Goal: Task Accomplishment & Management: Manage account settings

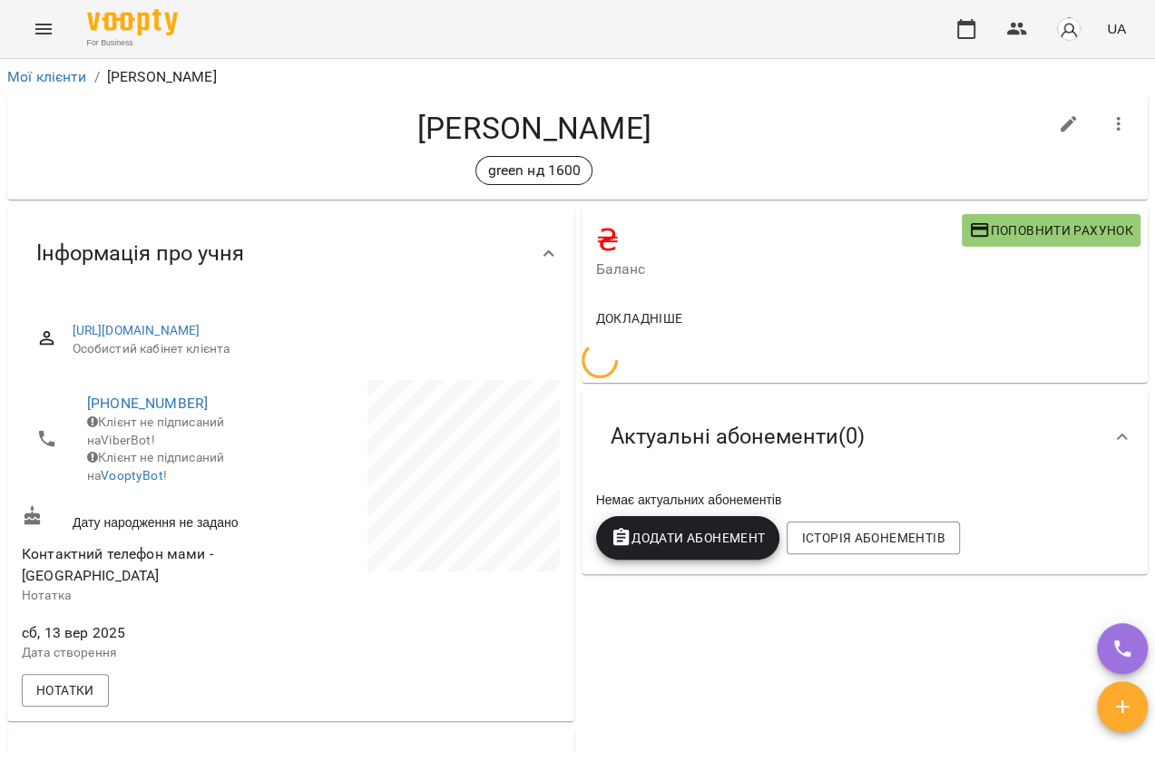
click at [54, 36] on icon "Menu" at bounding box center [44, 29] width 22 height 22
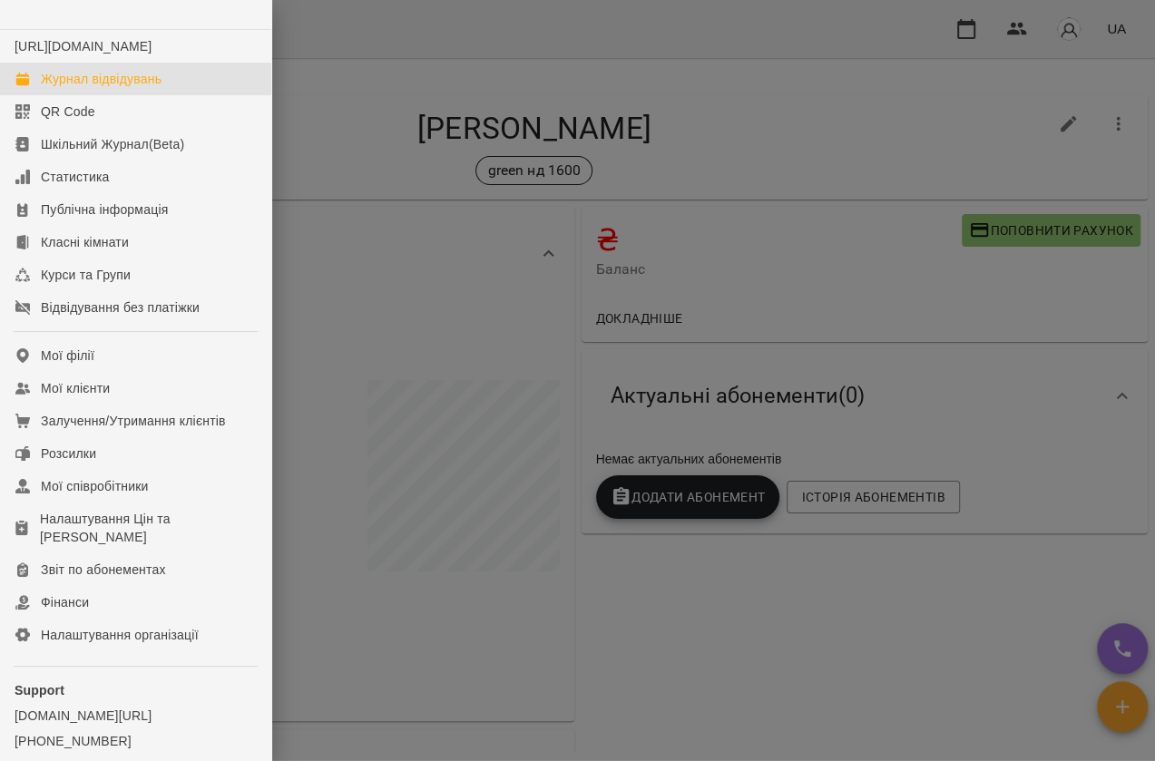
click at [124, 83] on link "Журнал відвідувань" at bounding box center [135, 79] width 271 height 33
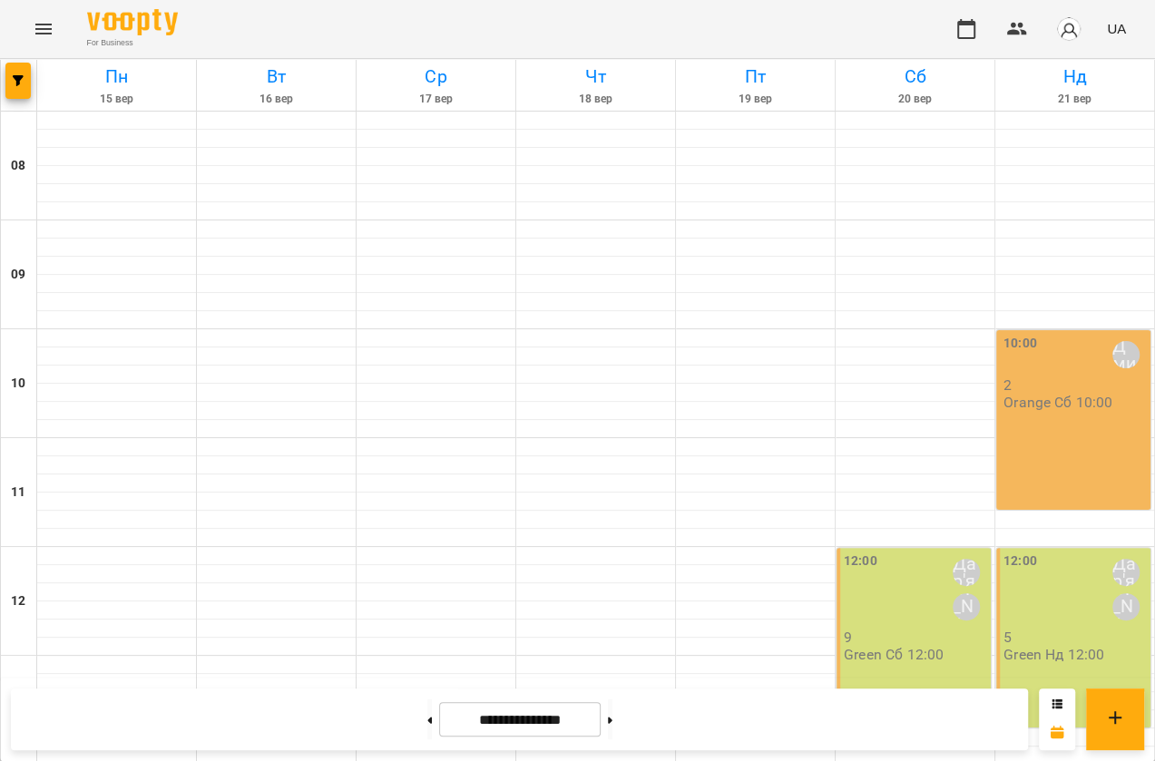
scroll to position [738, 0]
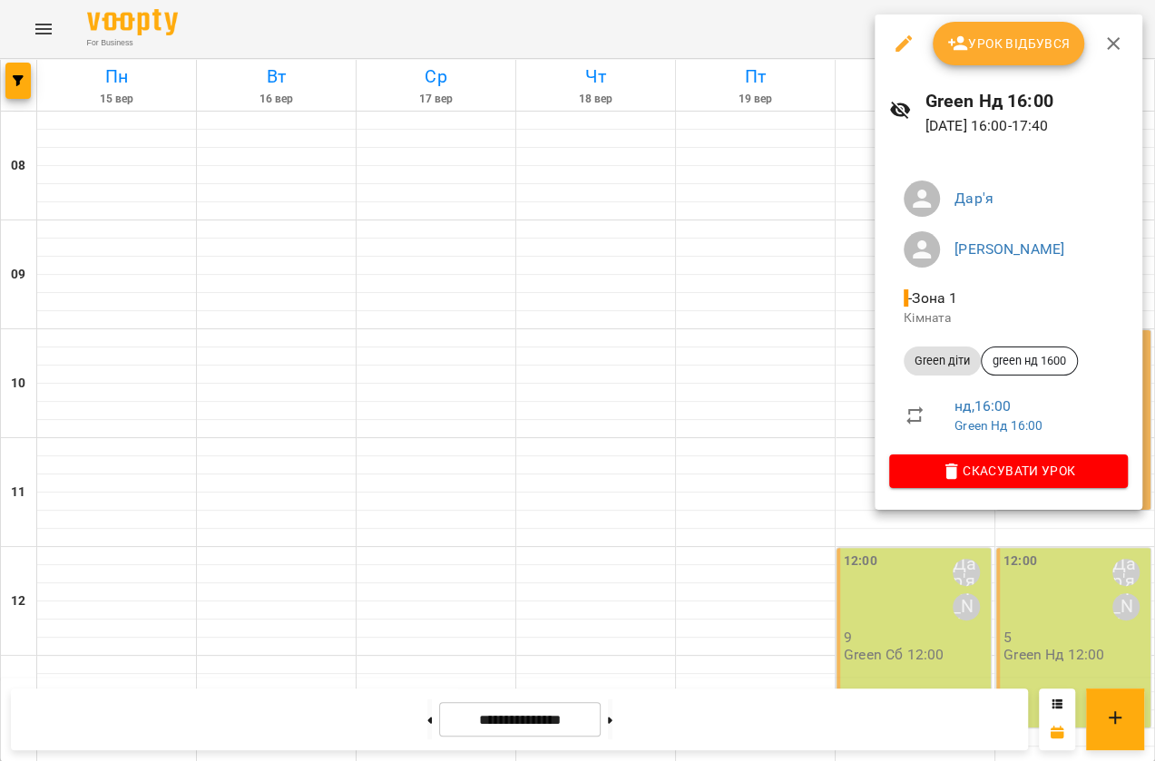
click at [882, 42] on button "button" at bounding box center [904, 44] width 44 height 44
select select "**********"
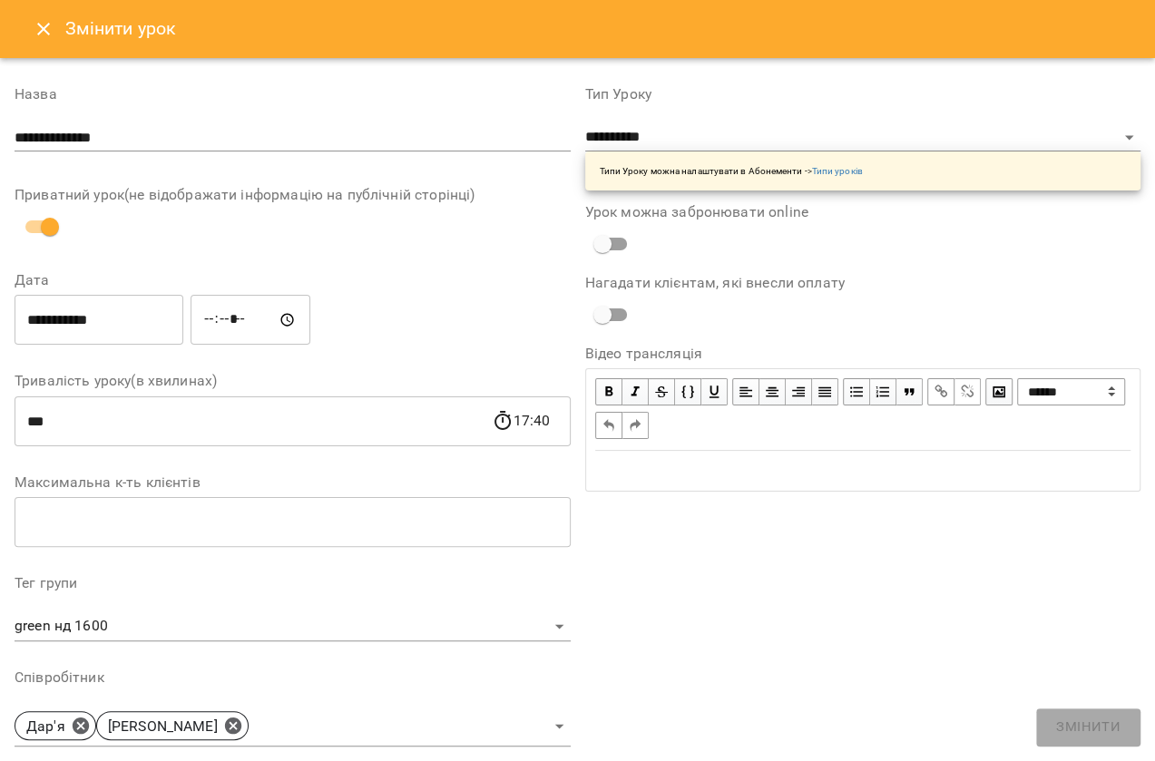
click at [25, 26] on button "Close" at bounding box center [44, 29] width 44 height 44
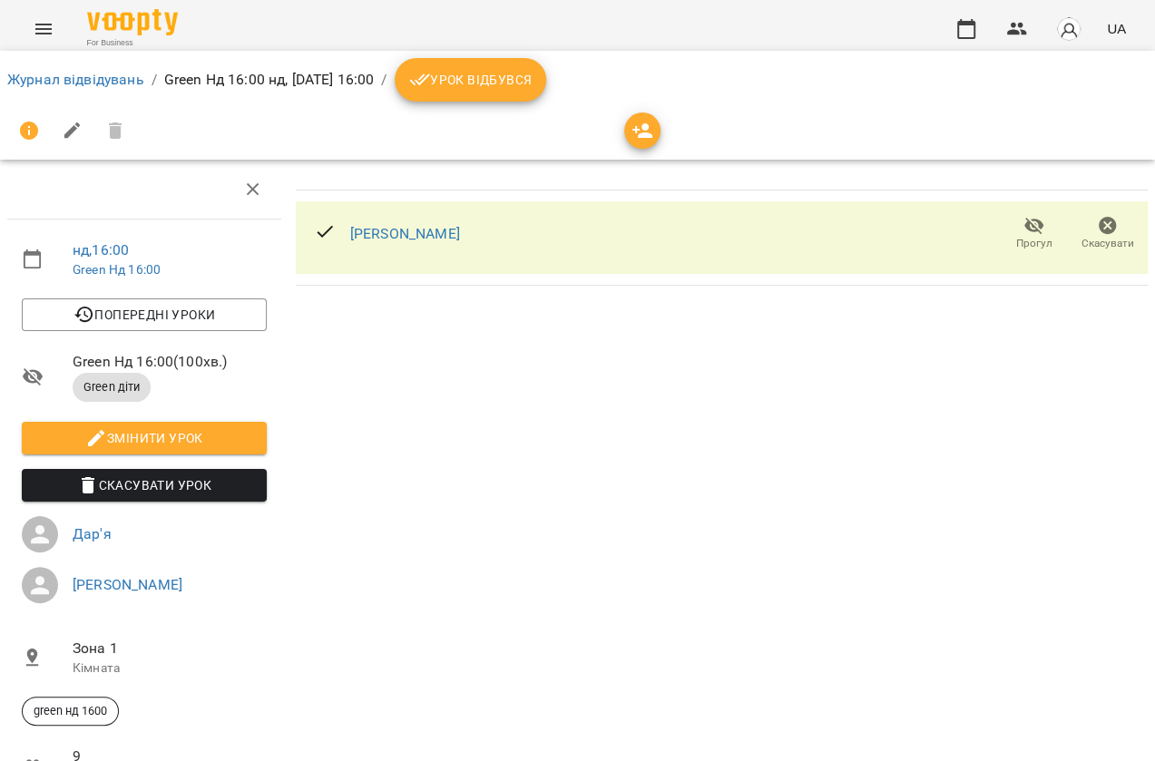
click at [58, 90] on li "Журнал відвідувань" at bounding box center [75, 80] width 137 height 22
click at [65, 84] on link "Журнал відвідувань" at bounding box center [75, 79] width 137 height 17
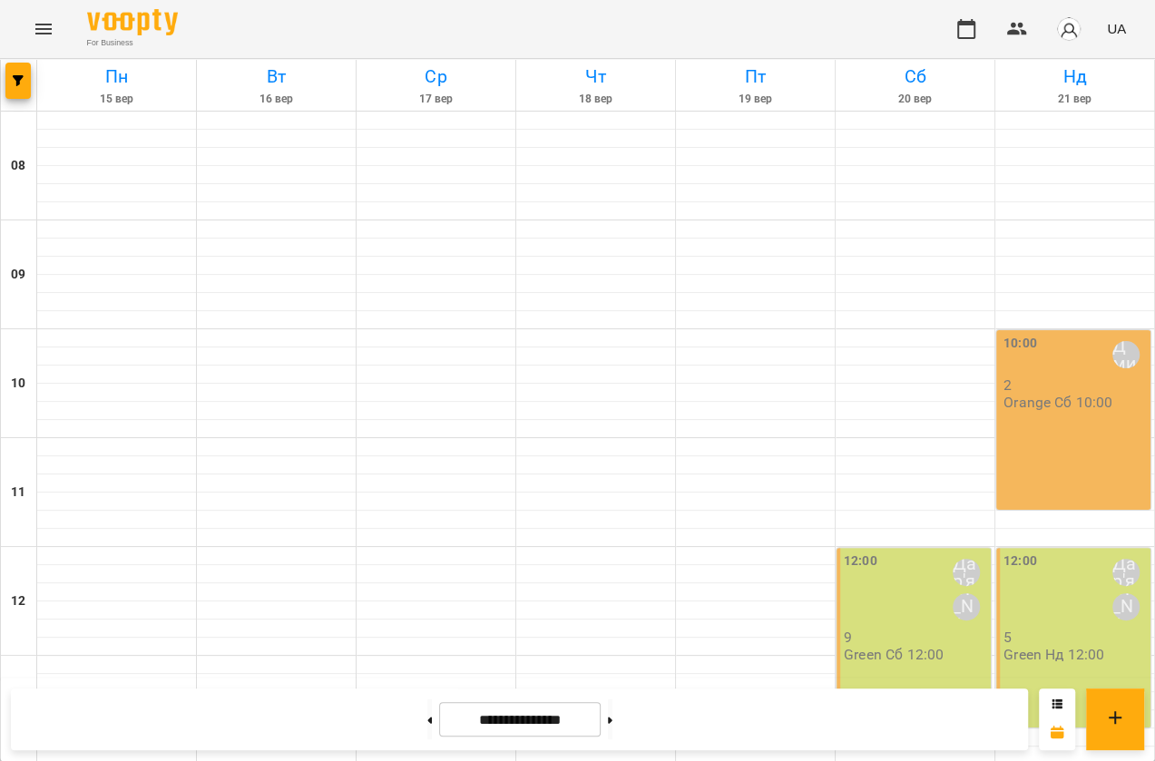
scroll to position [660, 0]
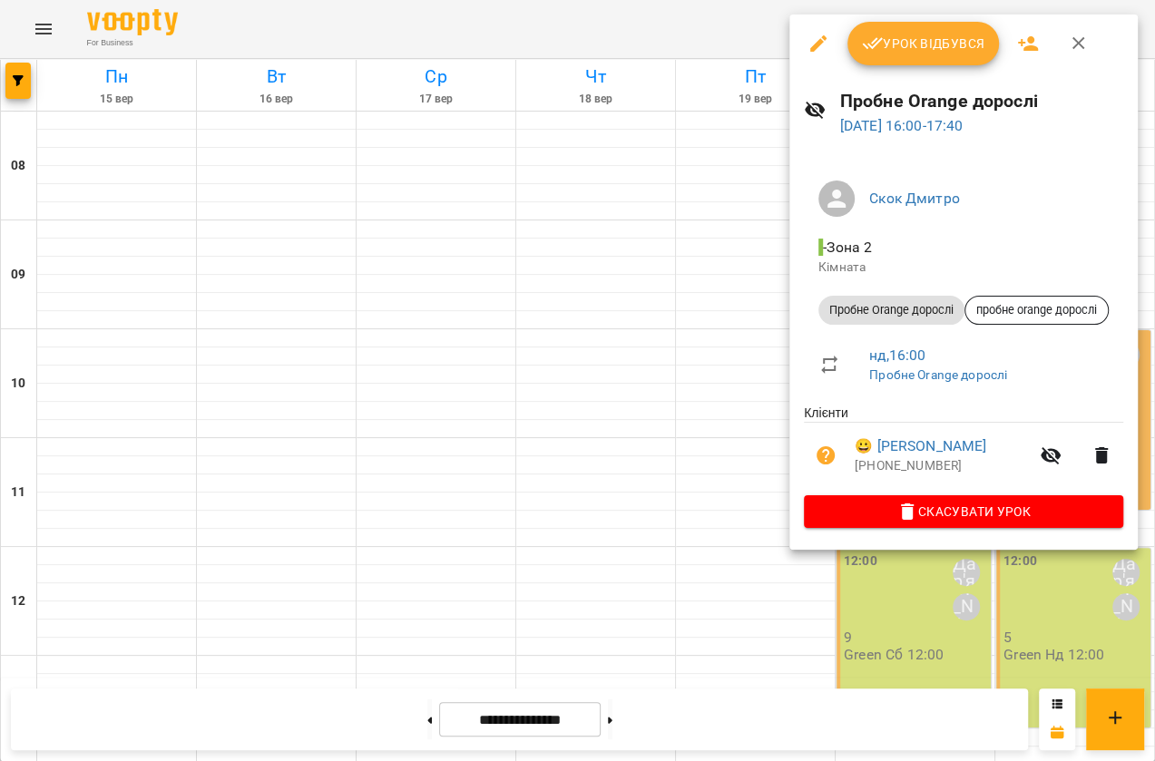
click at [785, 346] on div at bounding box center [577, 380] width 1155 height 761
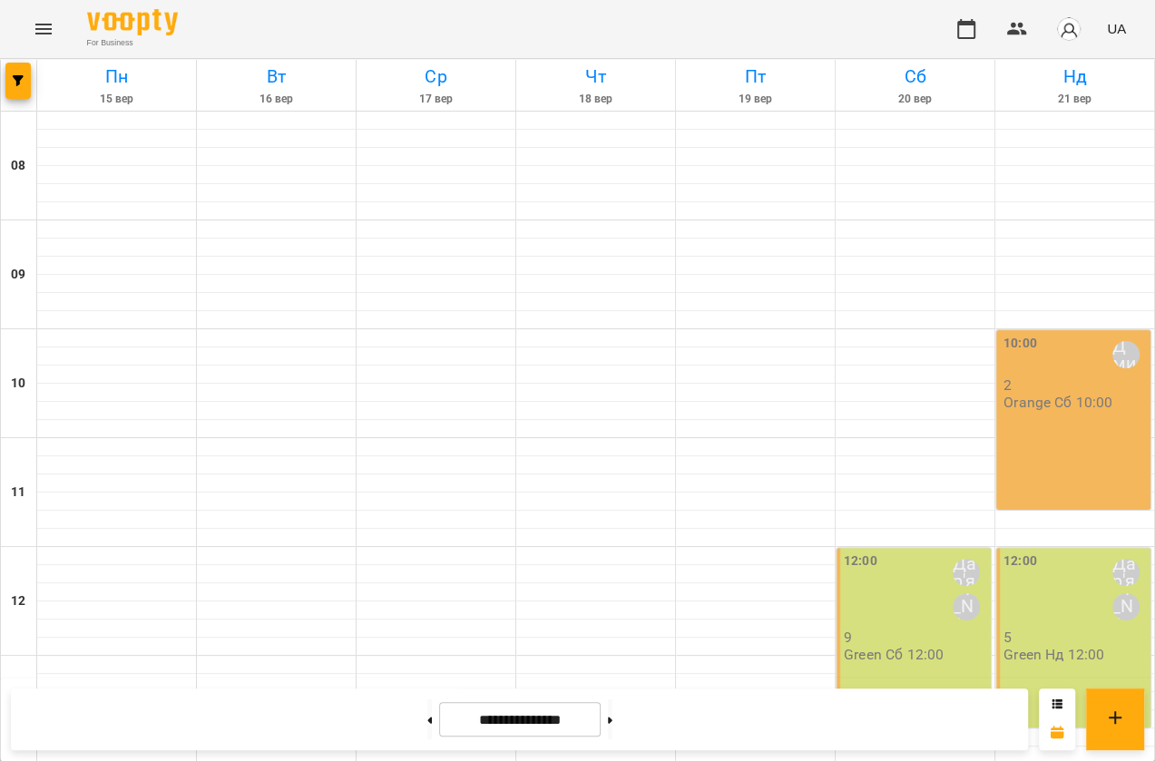
scroll to position [655, 0]
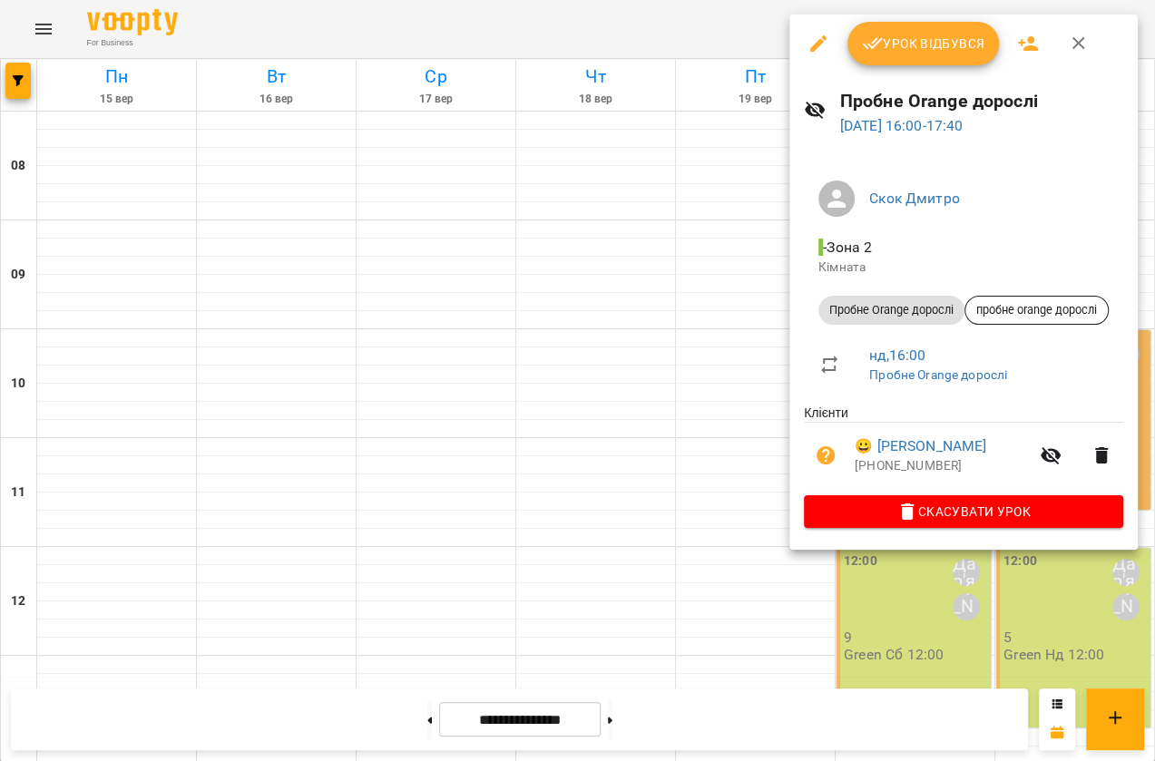
drag, startPoint x: 1153, startPoint y: 626, endPoint x: 1112, endPoint y: 623, distance: 41.9
click at [1153, 626] on div at bounding box center [577, 380] width 1155 height 761
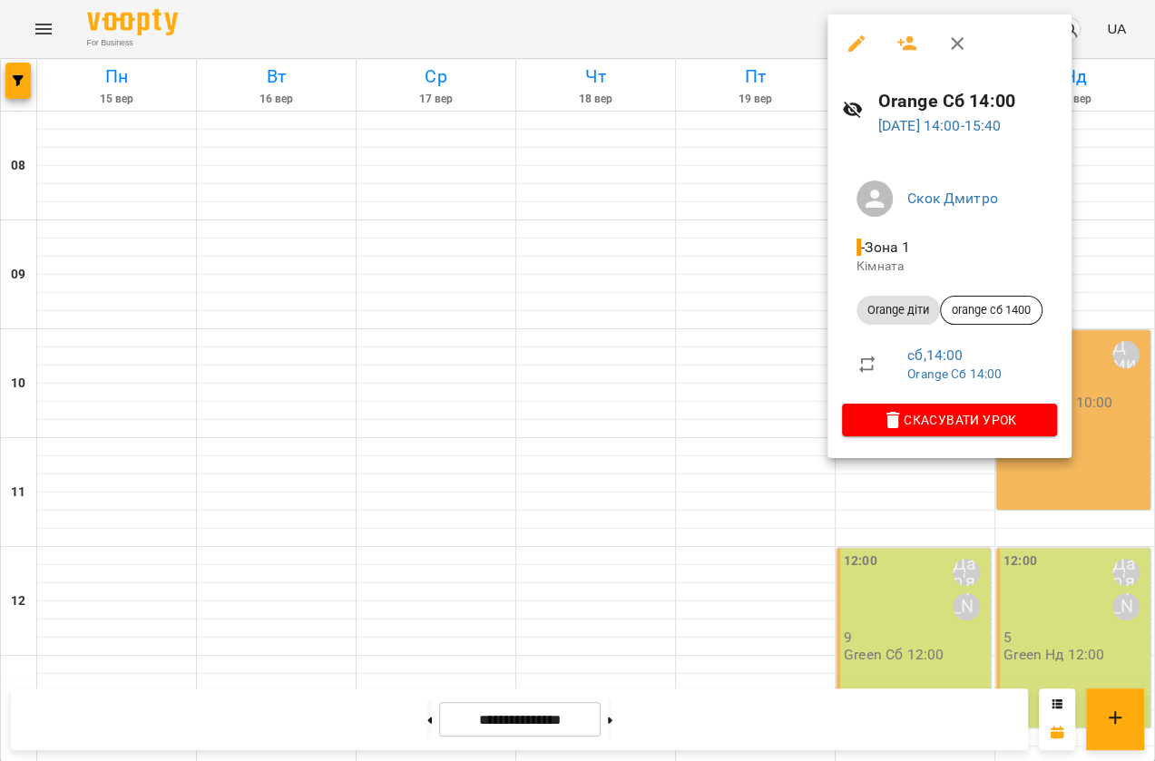
click at [672, 464] on div at bounding box center [577, 380] width 1155 height 761
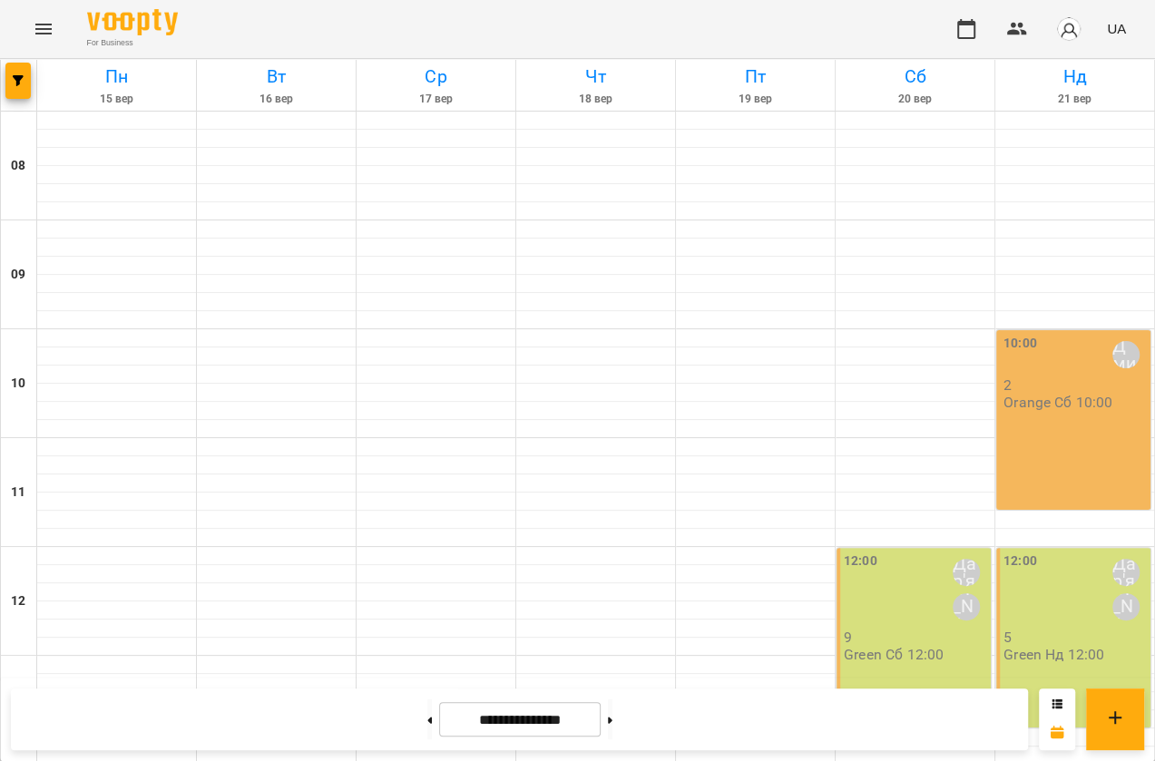
scroll to position [326, 0]
click at [923, 630] on p "9" at bounding box center [915, 637] width 143 height 15
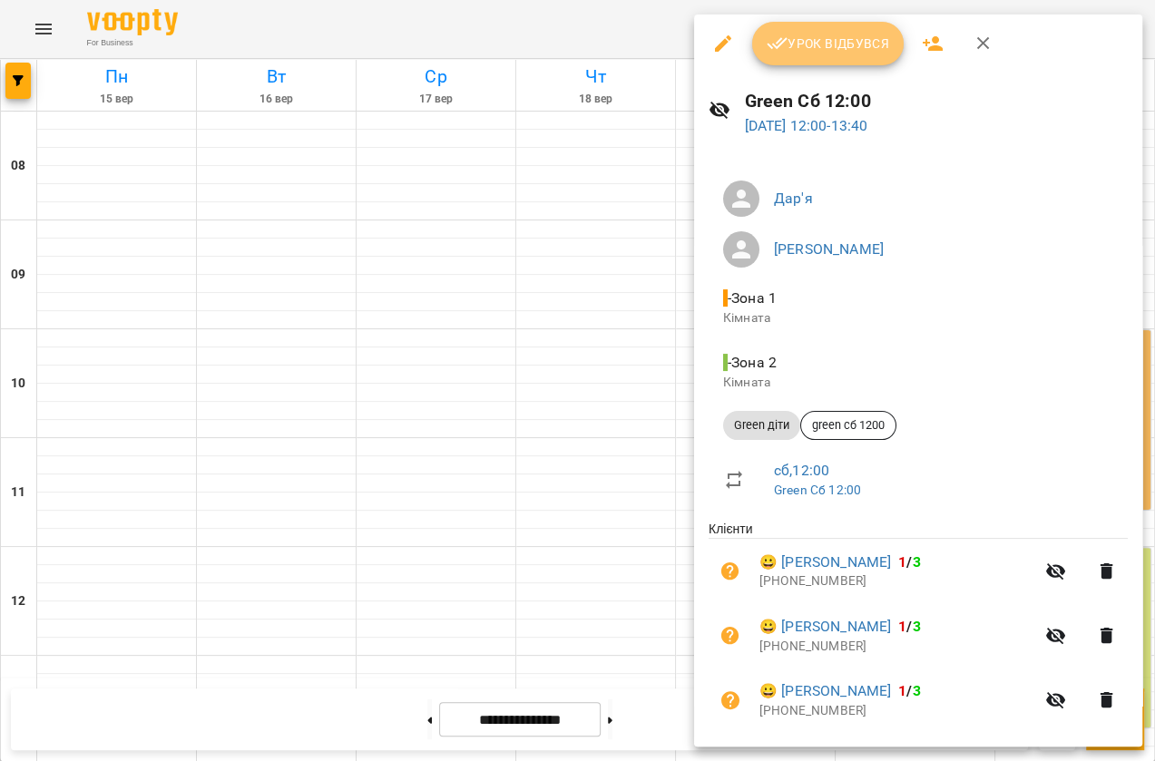
click at [794, 44] on span "Урок відбувся" at bounding box center [828, 44] width 123 height 22
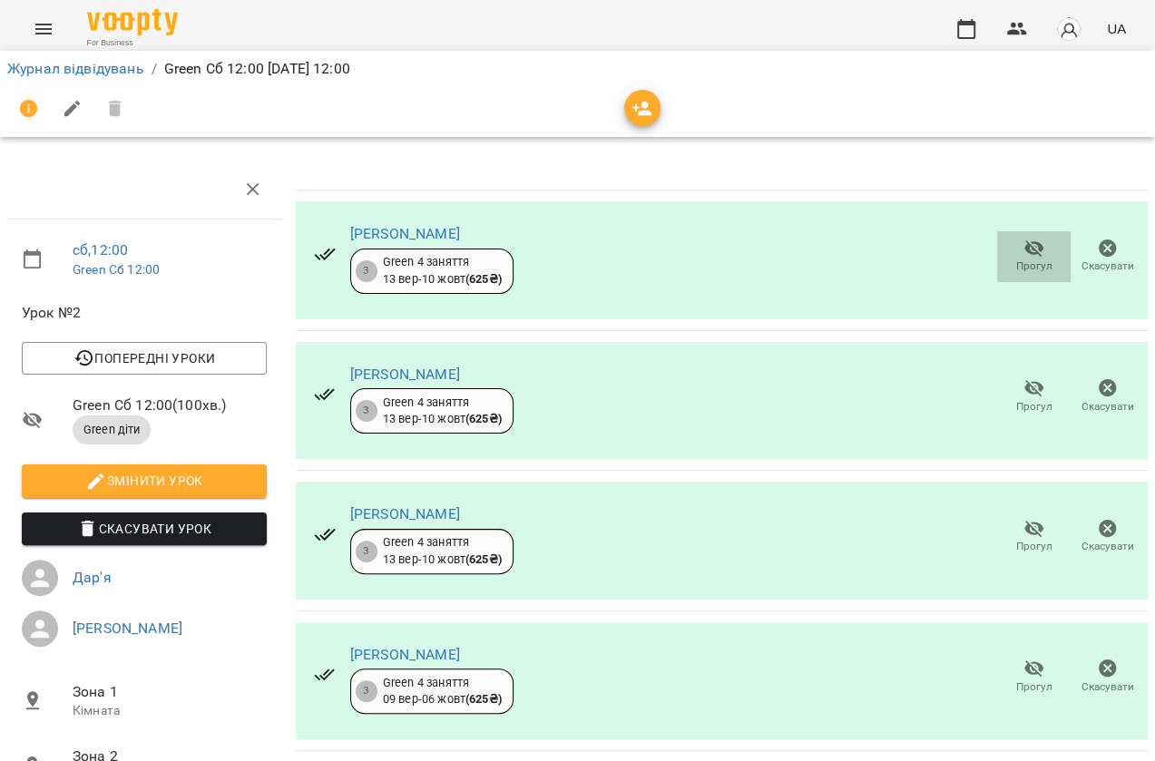
click at [1025, 254] on icon "button" at bounding box center [1035, 249] width 22 height 22
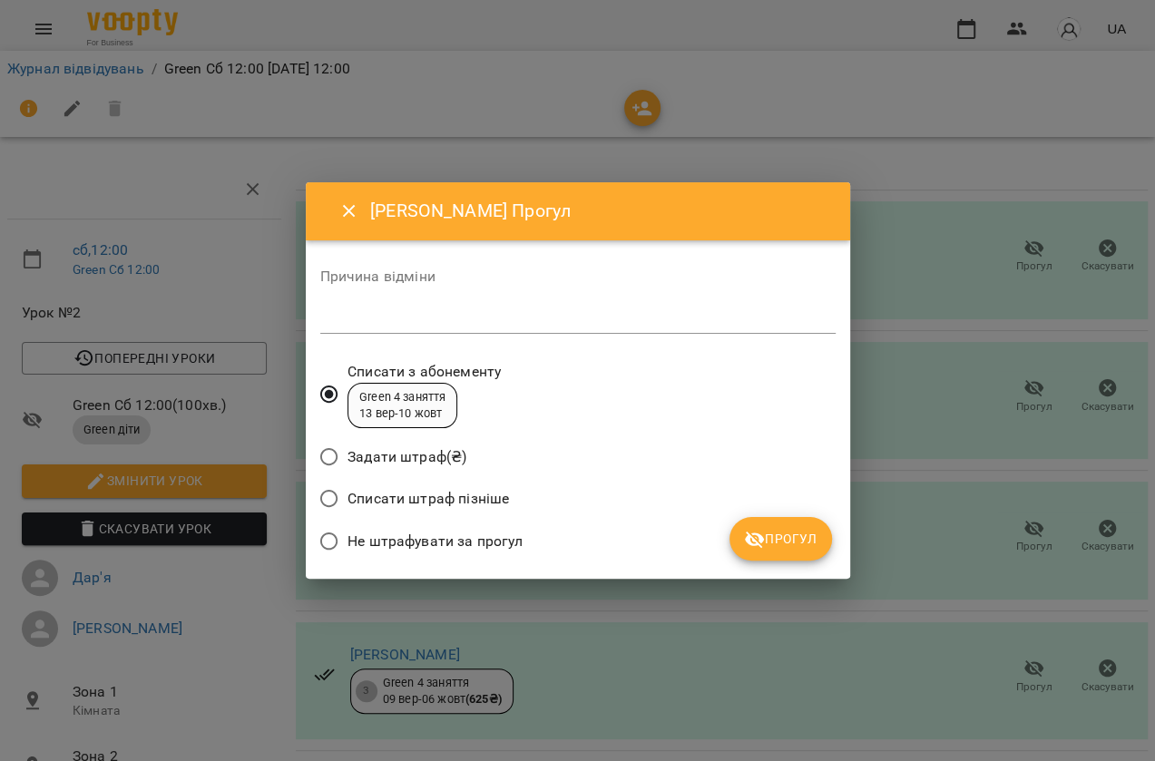
click at [358, 308] on div "*" at bounding box center [577, 319] width 515 height 29
type textarea "*"
click at [762, 533] on icon "submit" at bounding box center [755, 540] width 22 height 22
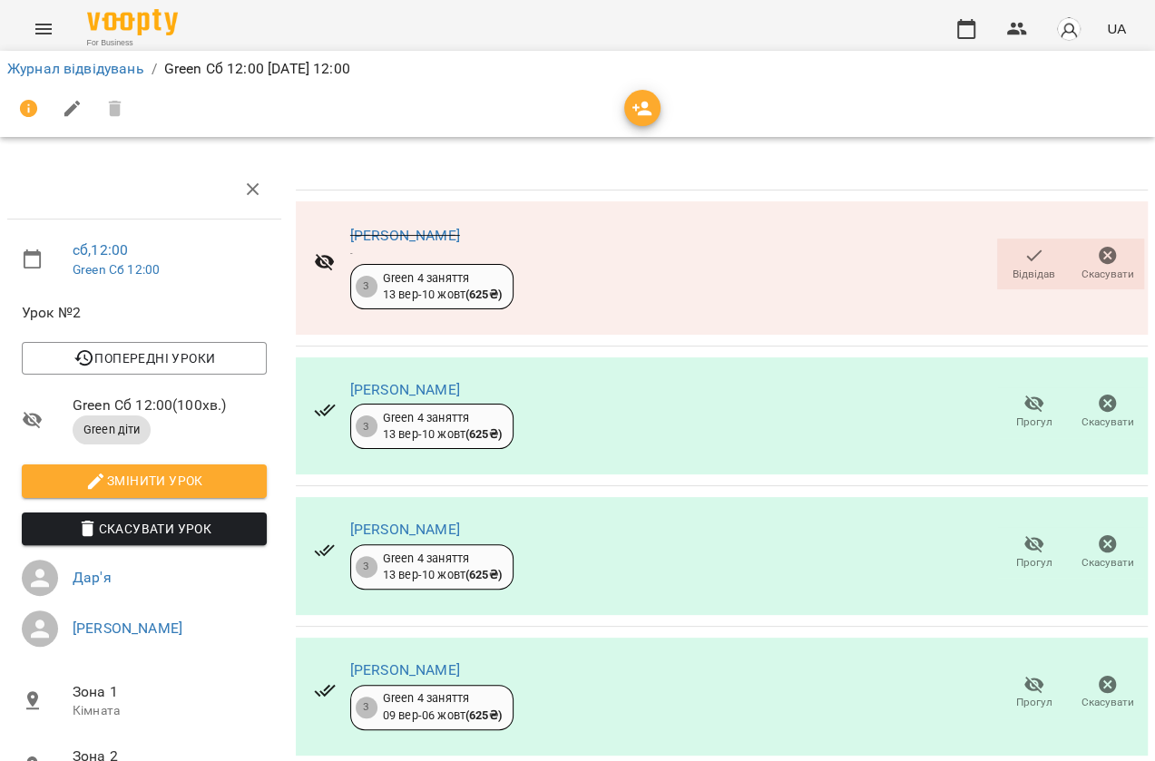
click at [64, 43] on div "For Business UA" at bounding box center [577, 29] width 1155 height 58
click at [426, 236] on link "Вінярський Андрій" at bounding box center [405, 235] width 110 height 17
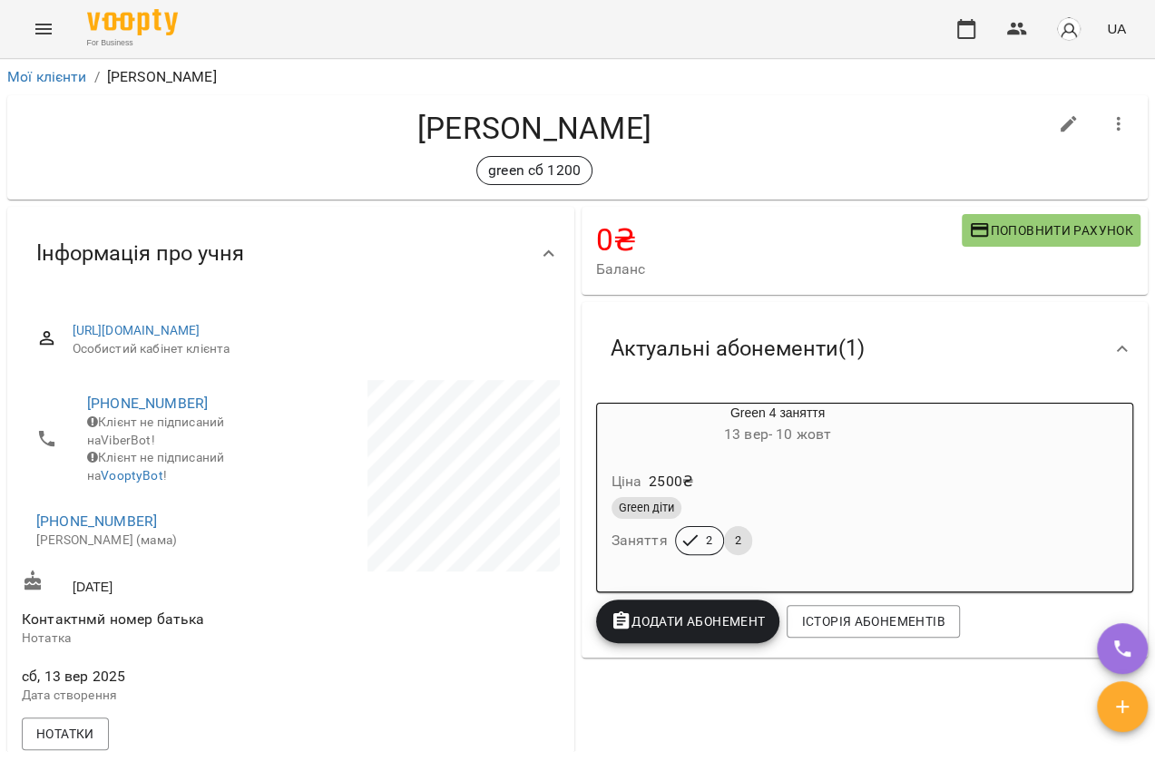
scroll to position [82, 0]
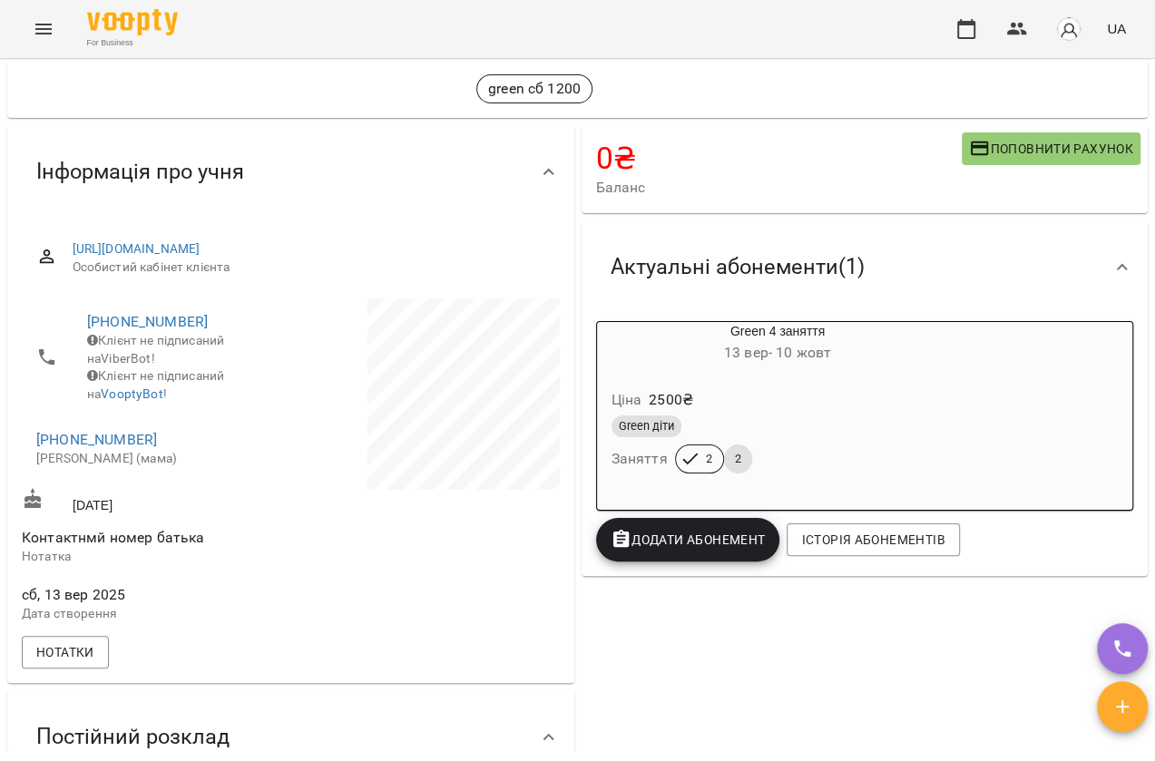
click at [39, 29] on icon "Menu" at bounding box center [43, 29] width 16 height 11
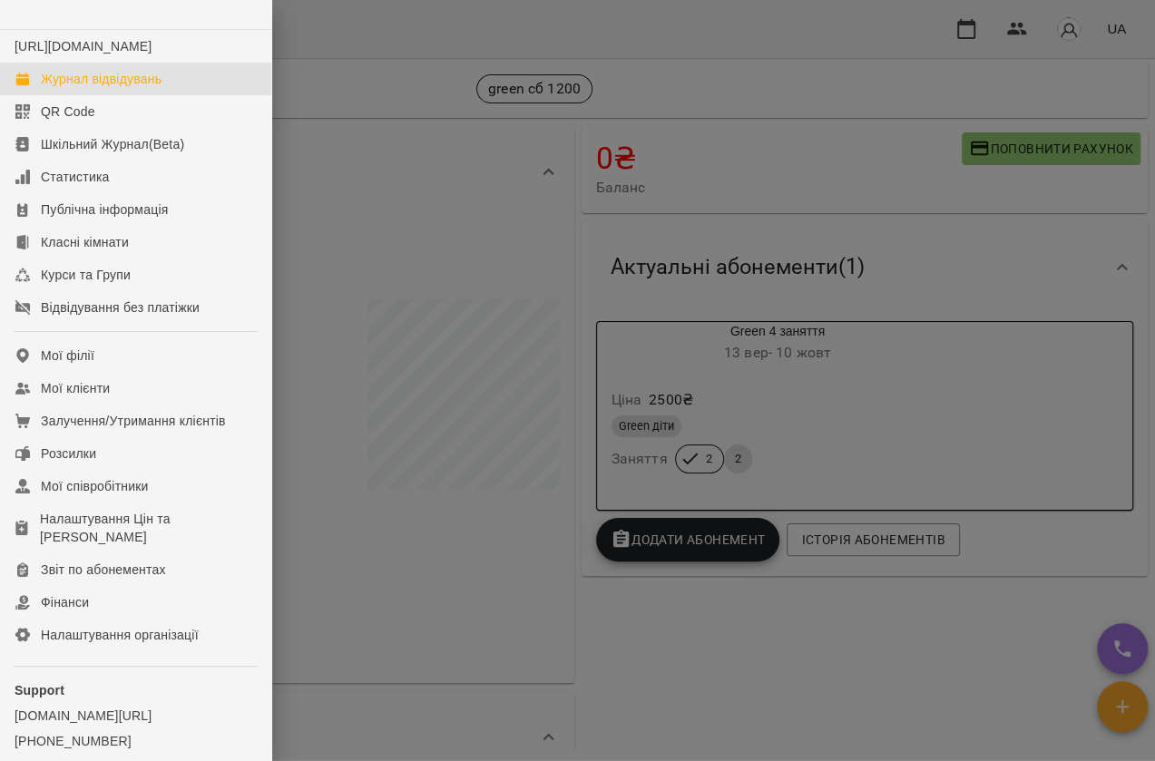
click at [111, 88] on div "Журнал відвідувань" at bounding box center [101, 79] width 121 height 18
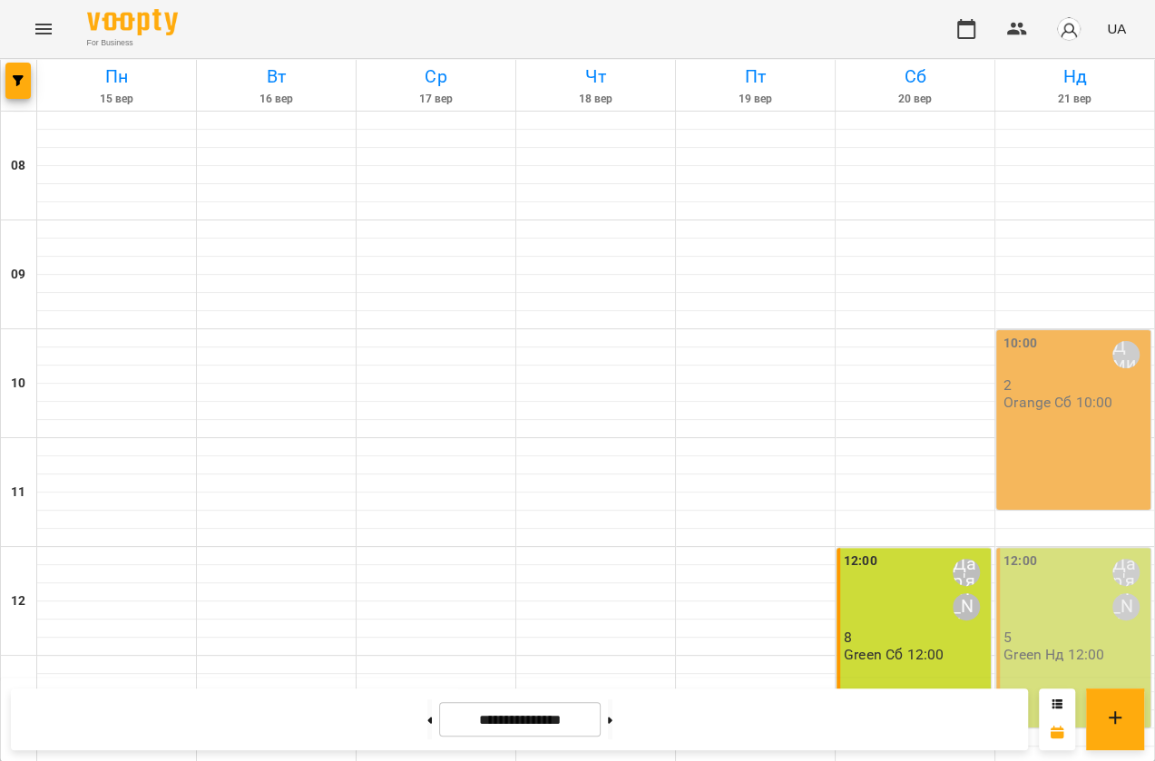
scroll to position [161, 0]
click at [905, 552] on div "12:00 Дар'я Максим" at bounding box center [915, 590] width 143 height 76
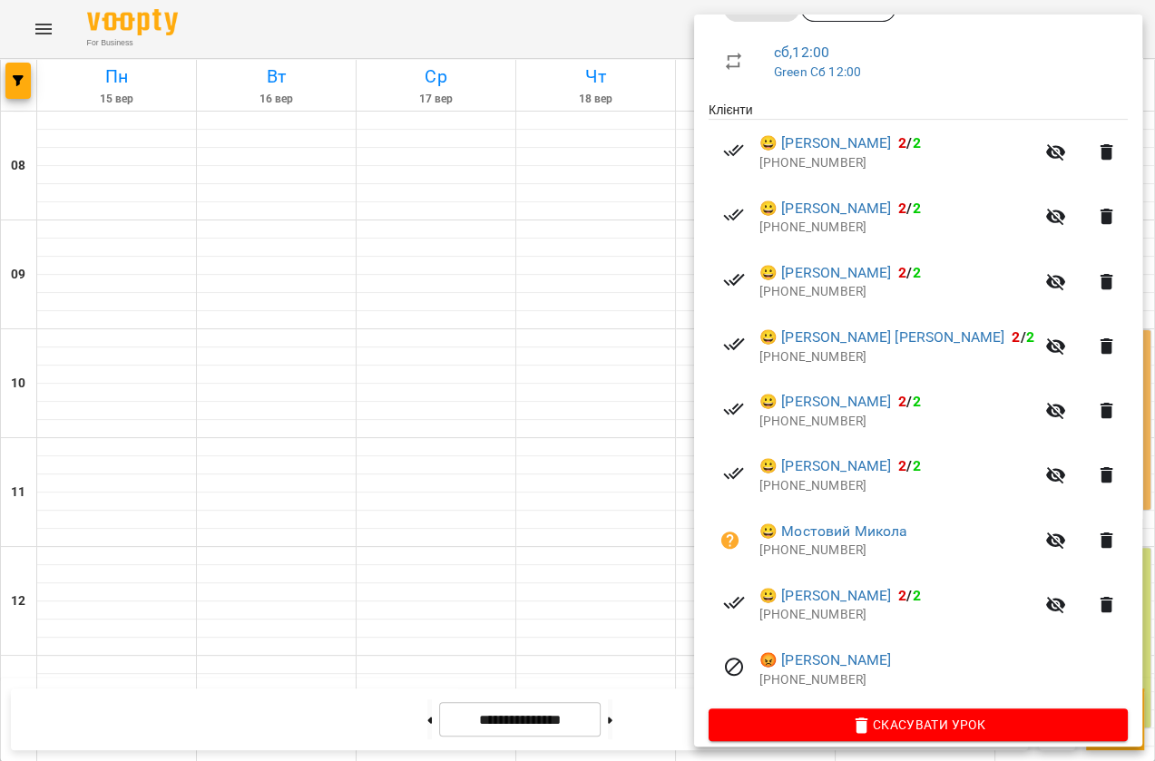
scroll to position [480, 0]
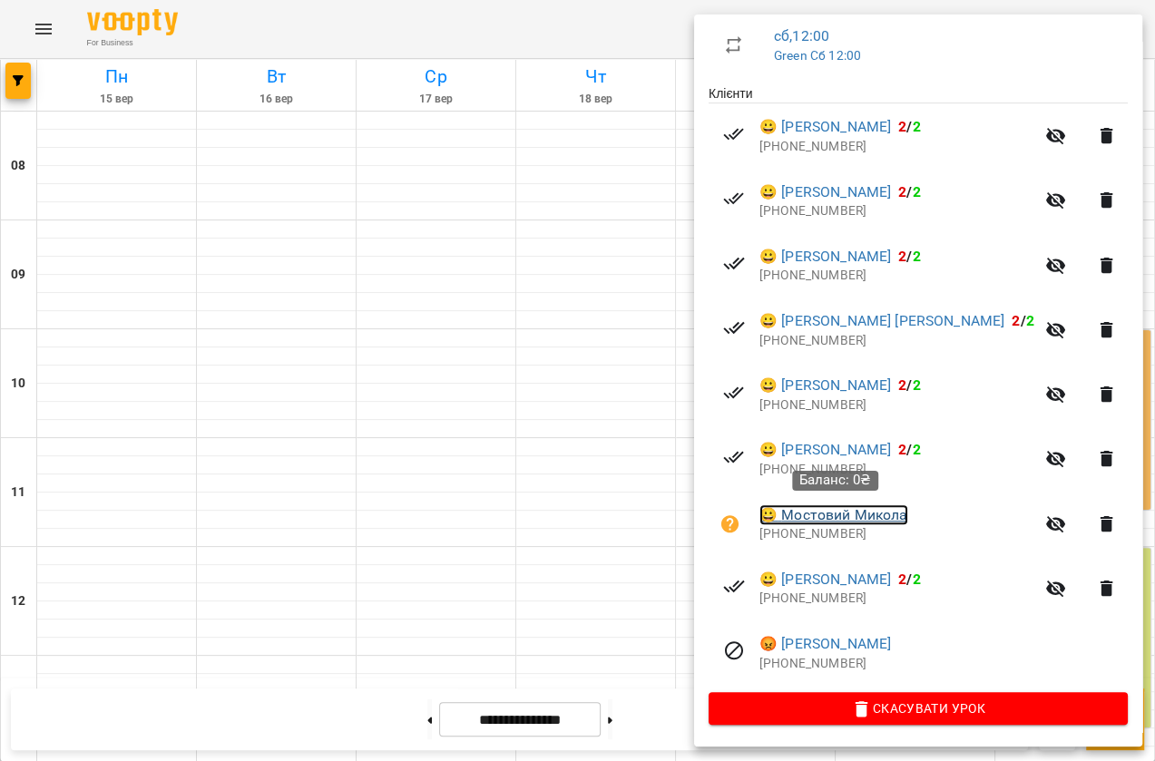
click at [830, 510] on link "😀 Мостовий Микола" at bounding box center [834, 516] width 149 height 22
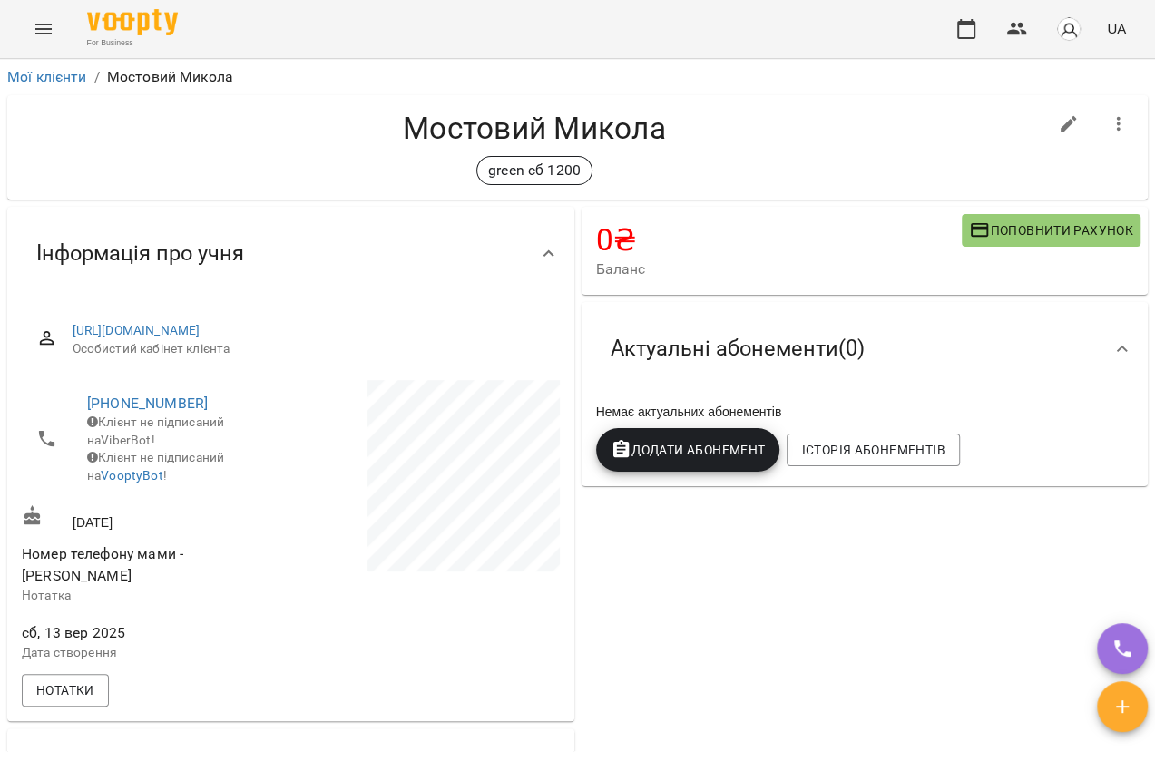
click at [1056, 220] on span "Поповнити рахунок" at bounding box center [1051, 231] width 164 height 22
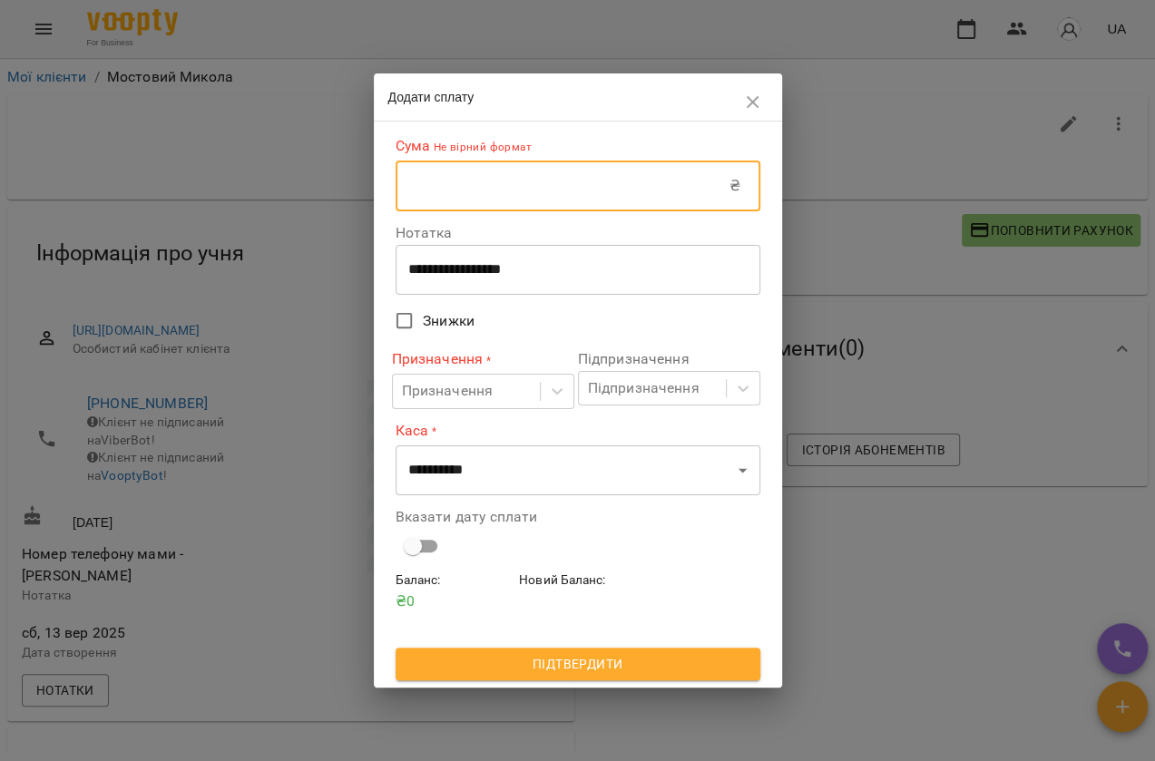
drag, startPoint x: 483, startPoint y: 208, endPoint x: 615, endPoint y: 216, distance: 132.8
click at [486, 209] on input "text" at bounding box center [563, 186] width 334 height 51
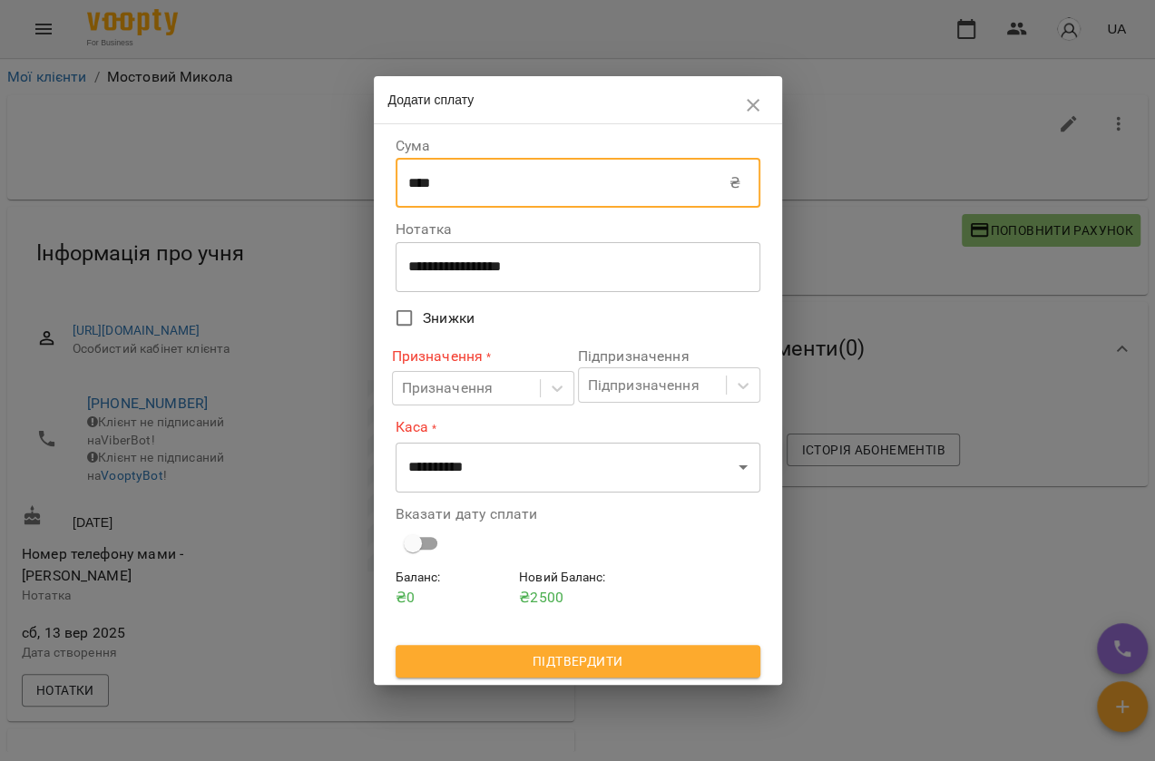
type input "****"
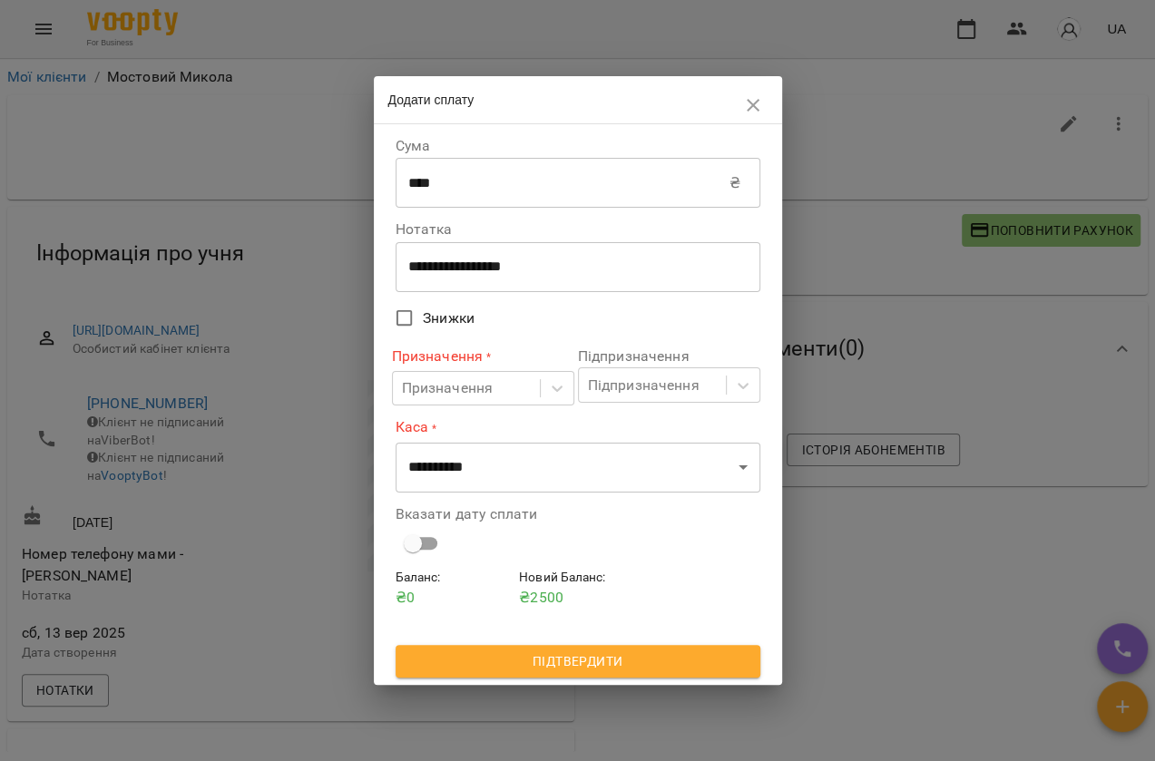
drag, startPoint x: 490, startPoint y: 408, endPoint x: 490, endPoint y: 396, distance: 12.7
click at [490, 407] on div "Призначення * Призначення" at bounding box center [483, 376] width 182 height 74
click at [490, 395] on div "Призначення" at bounding box center [448, 389] width 92 height 22
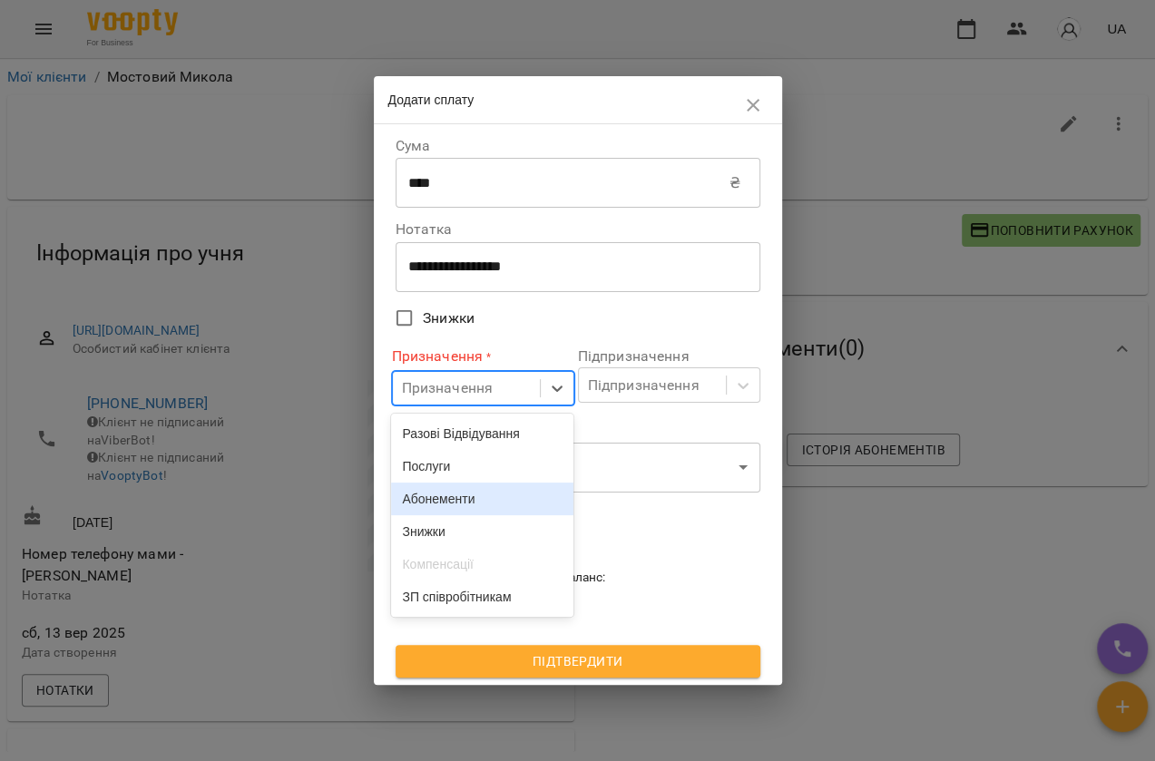
click at [426, 508] on div "Абонементи" at bounding box center [482, 499] width 182 height 33
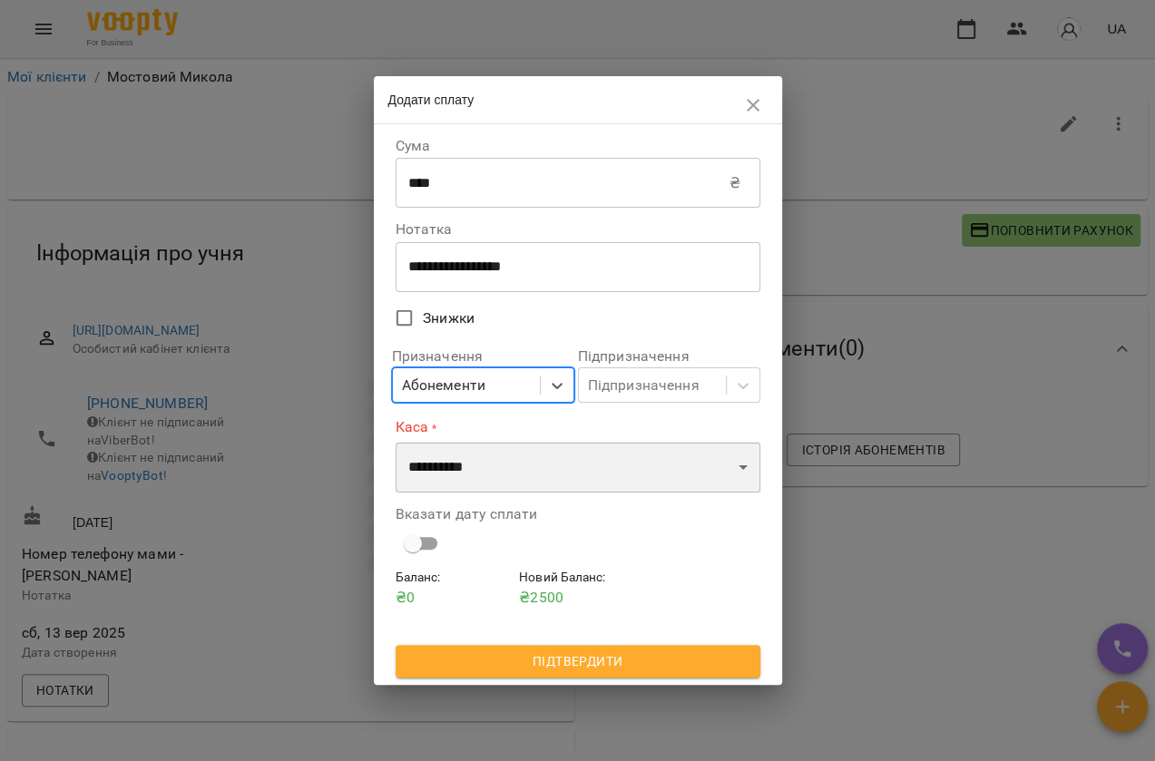
click at [471, 472] on select "**********" at bounding box center [578, 467] width 365 height 51
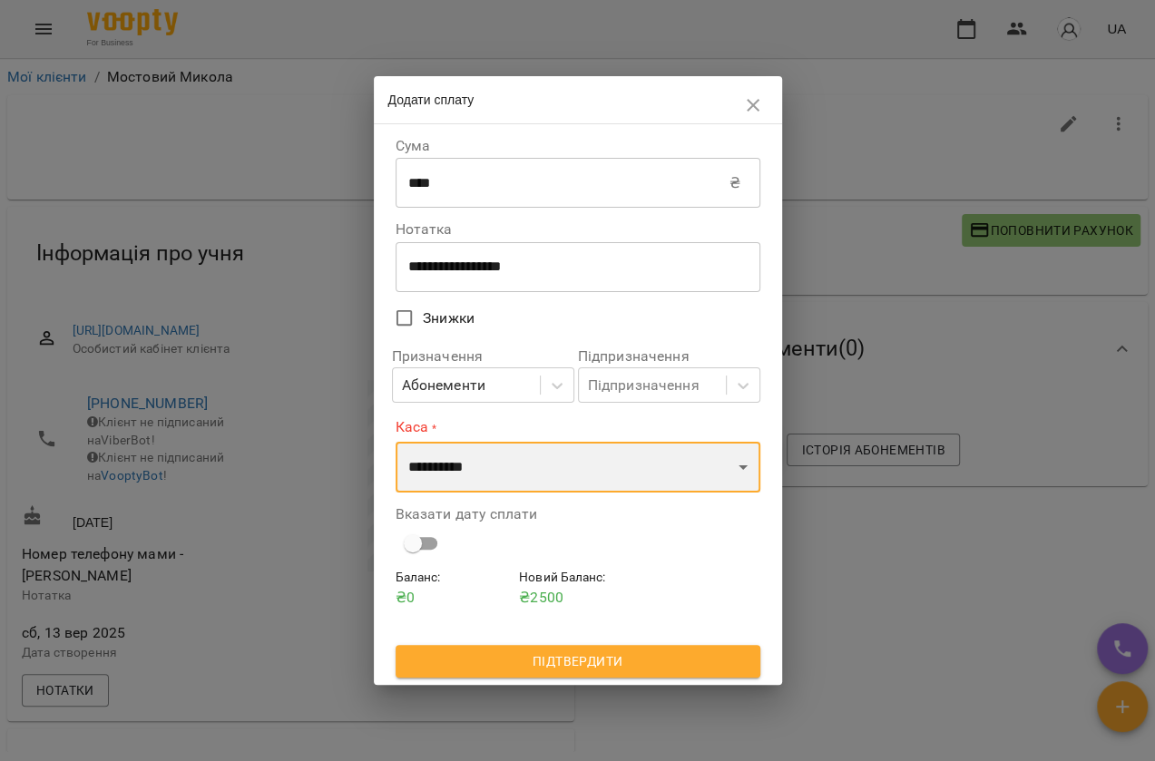
select select "****"
click at [396, 442] on select "**********" at bounding box center [578, 467] width 365 height 51
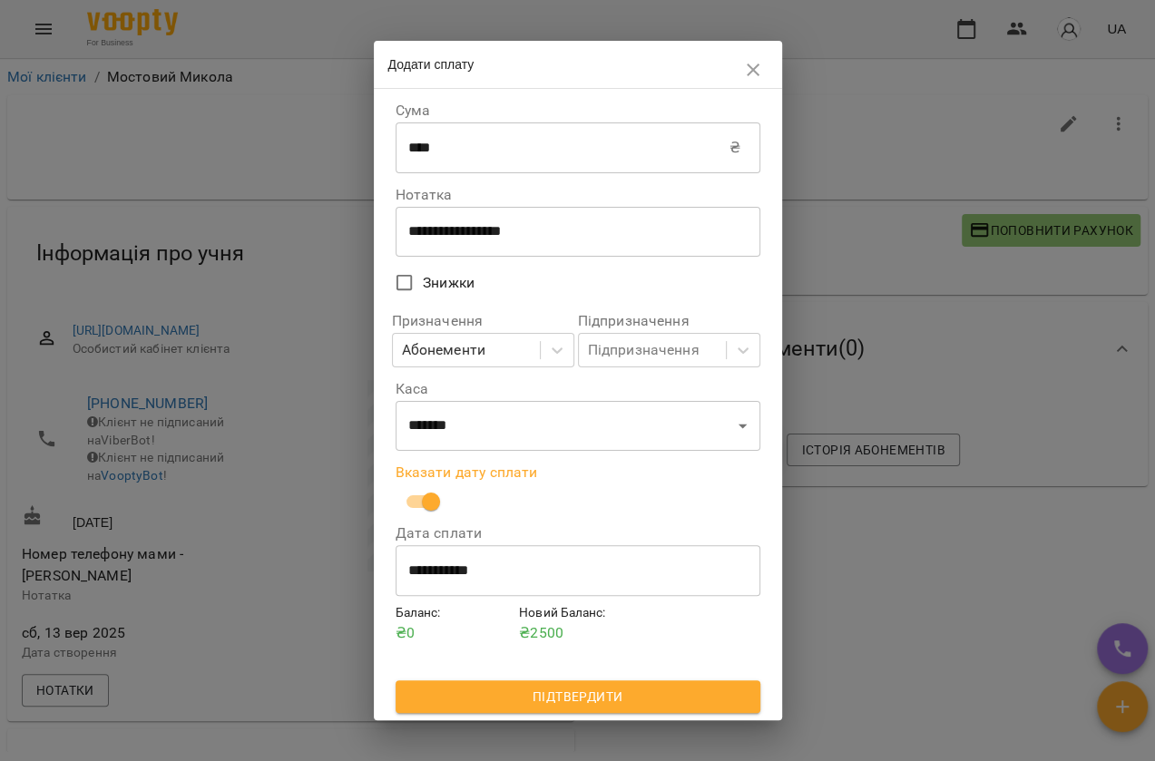
click at [560, 705] on button "Підтвердити" at bounding box center [578, 697] width 365 height 33
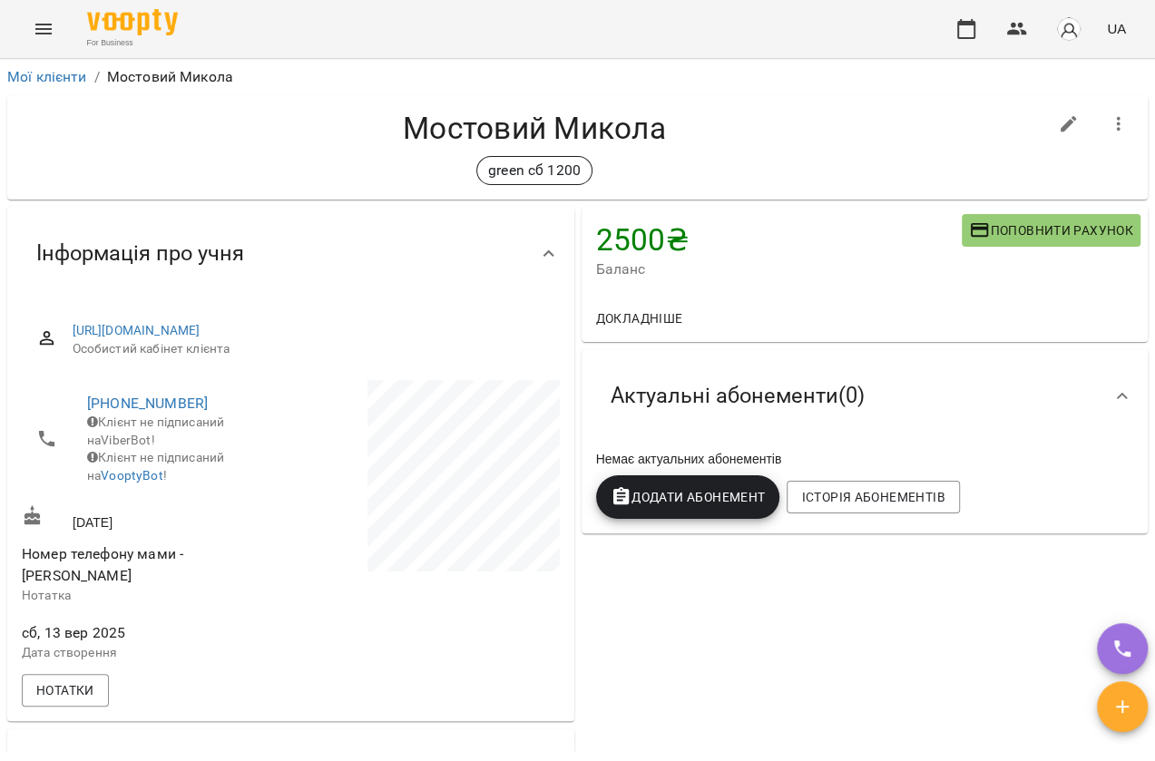
click at [712, 503] on span "Додати Абонемент" at bounding box center [688, 497] width 155 height 22
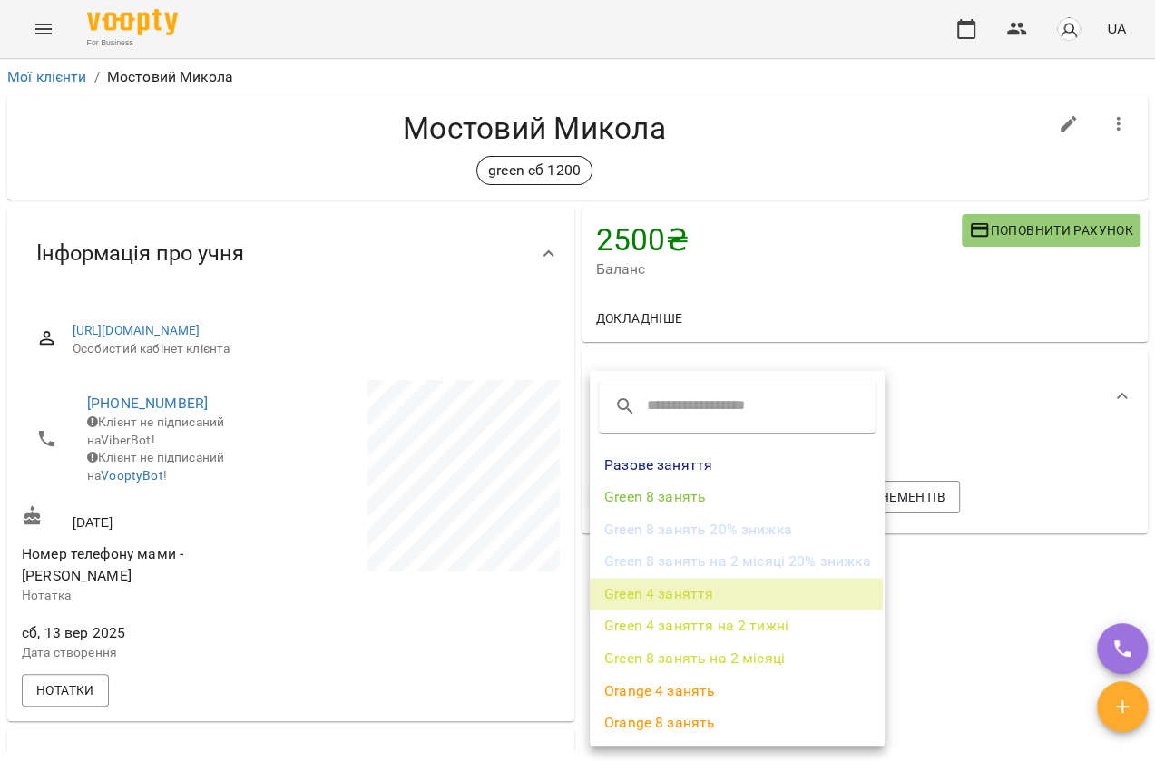
click at [648, 594] on li "Green 4 заняття" at bounding box center [737, 594] width 295 height 33
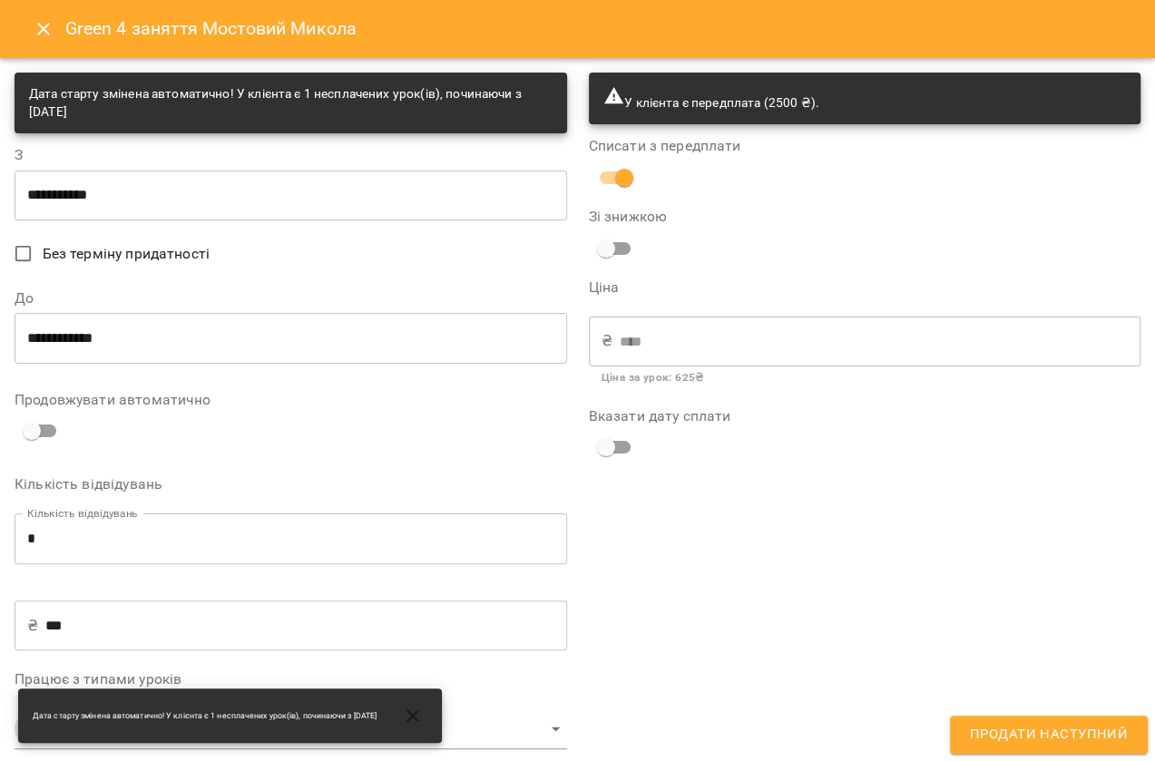
click at [160, 114] on div "Дата старту змінена автоматично! У клієнта є 1 несплачених урок(ів), починаючи …" at bounding box center [291, 103] width 524 height 50
drag, startPoint x: 175, startPoint y: 110, endPoint x: 567, endPoint y: 97, distance: 392.3
click at [566, 97] on div "**********" at bounding box center [291, 458] width 574 height 792
click at [431, 154] on label "З" at bounding box center [291, 155] width 553 height 15
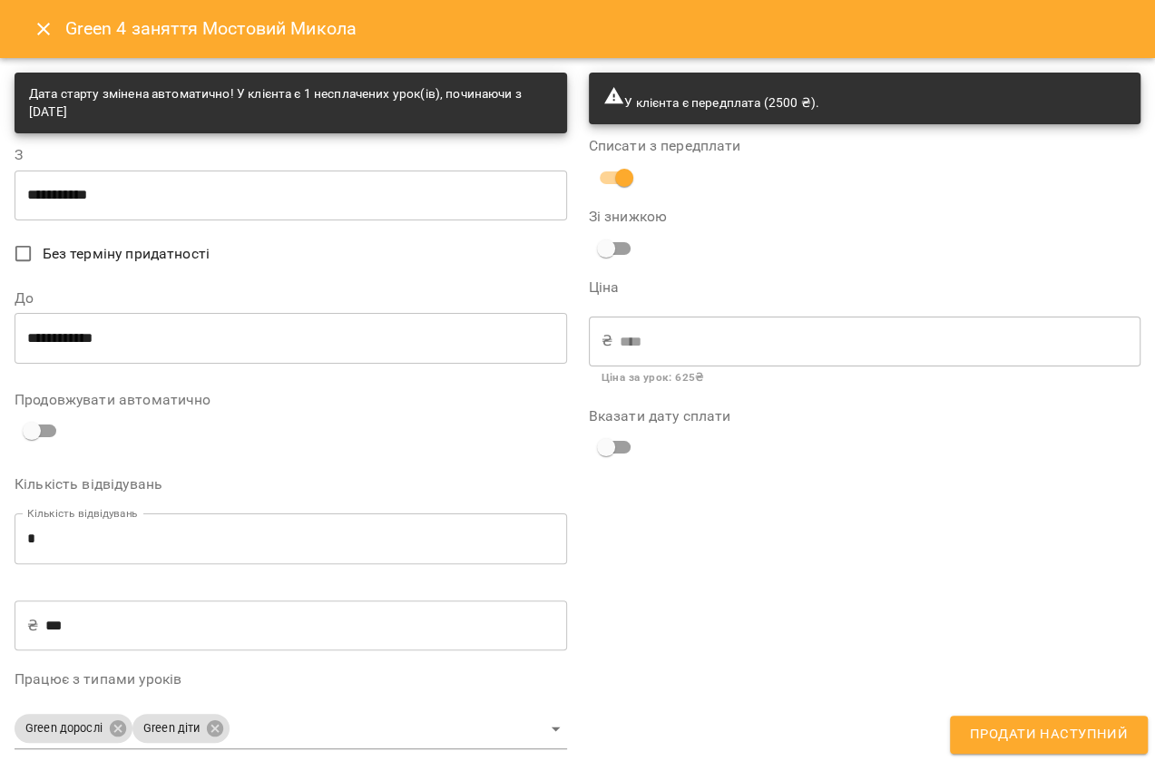
click at [35, 210] on input "**********" at bounding box center [291, 195] width 553 height 51
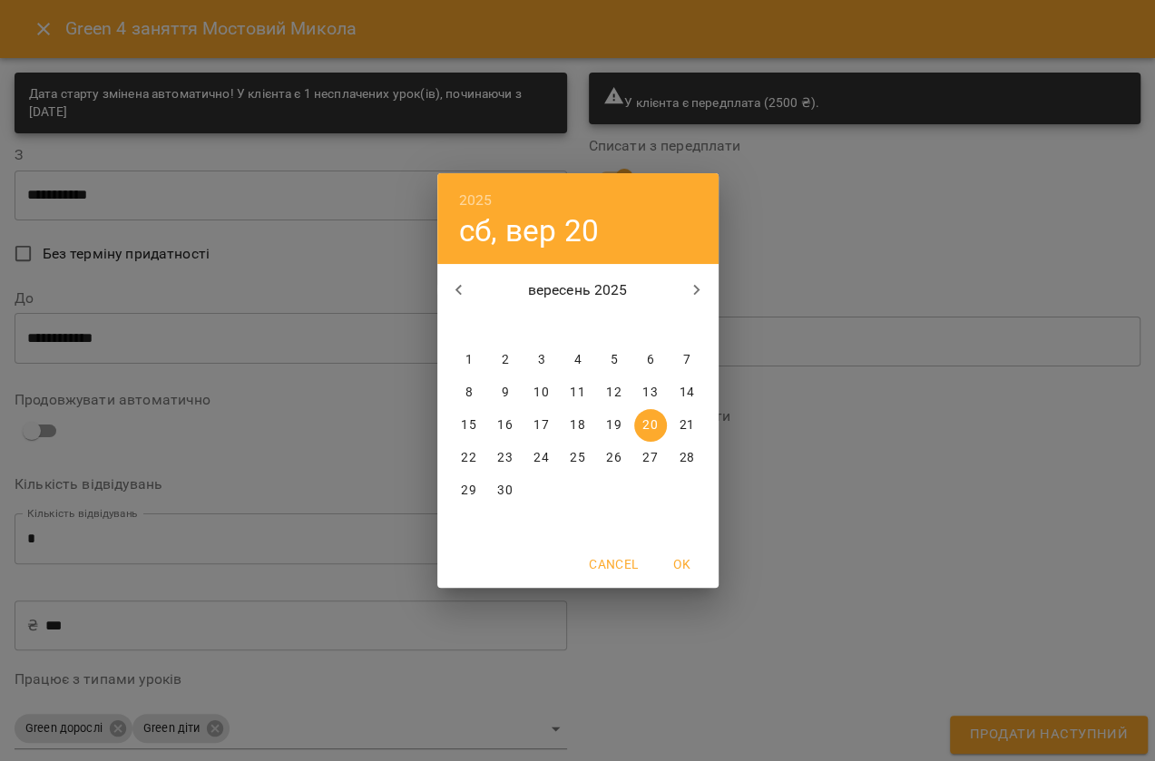
click at [698, 272] on button "button" at bounding box center [697, 291] width 44 height 44
click at [1124, 517] on div "2025 сб, вер 20 жовтень 2025 пн вт ср чт пт сб нд 29 30 1 2 3 4 5 6 7 8 9 10 11…" at bounding box center [577, 380] width 1155 height 761
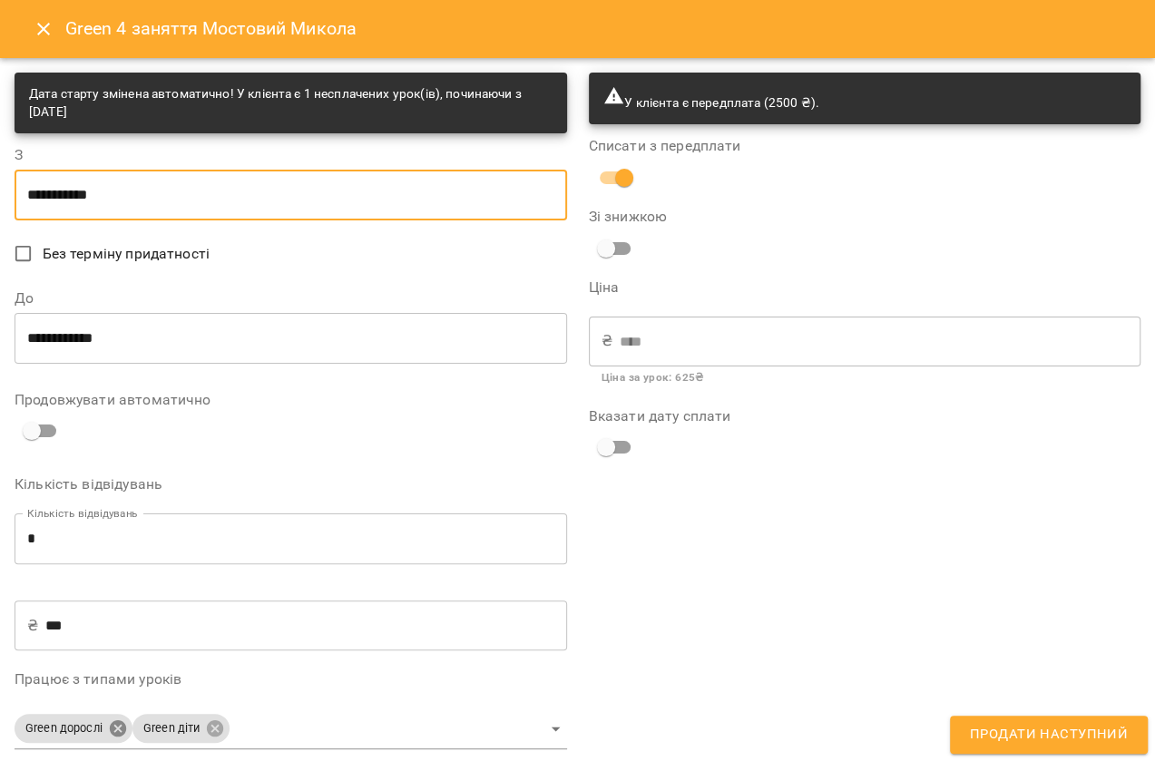
click at [108, 729] on body "For Business UA Мої клієнти / Мостовий Микола Мостовий Микола green сб 1200 250…" at bounding box center [577, 410] width 1155 height 820
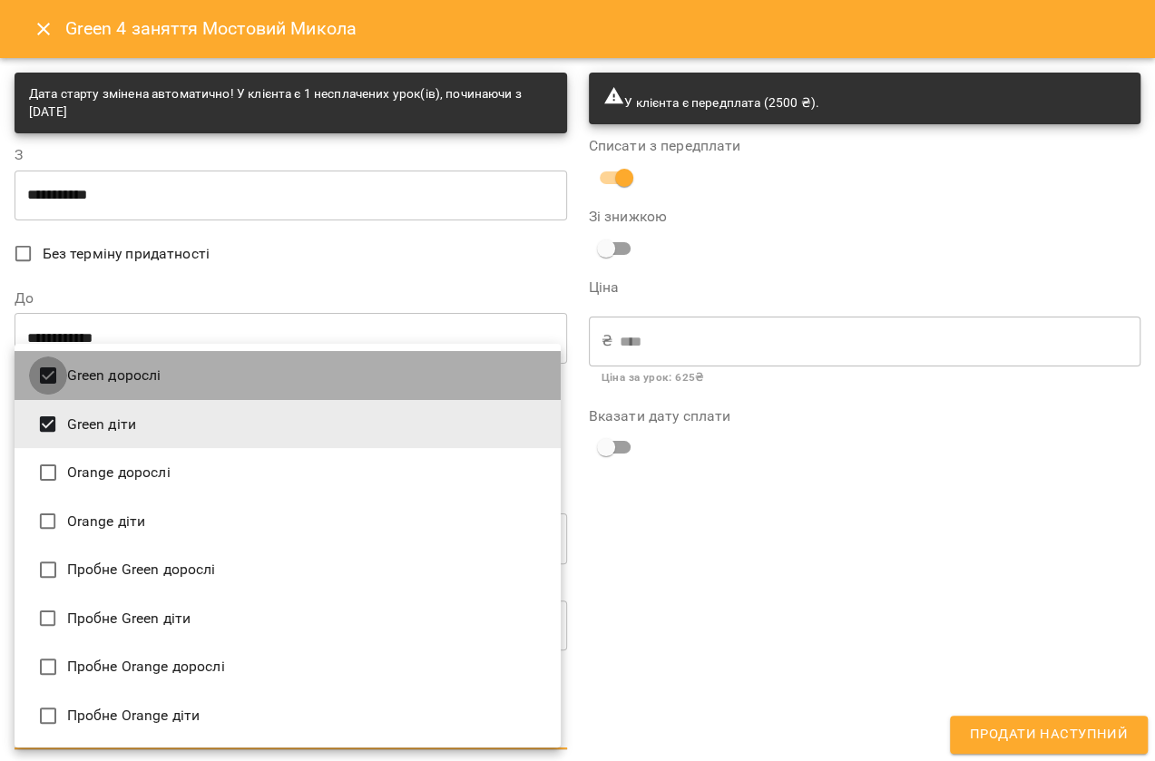
type input "**********"
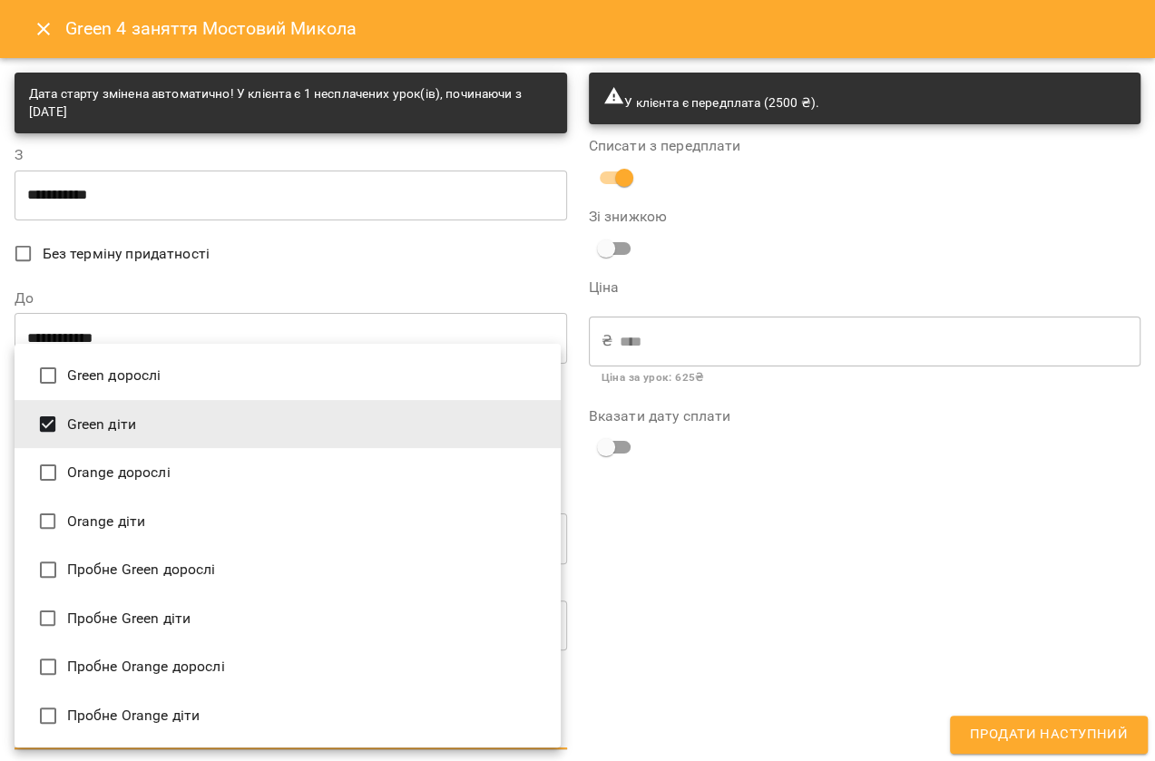
click at [802, 599] on div at bounding box center [577, 380] width 1155 height 761
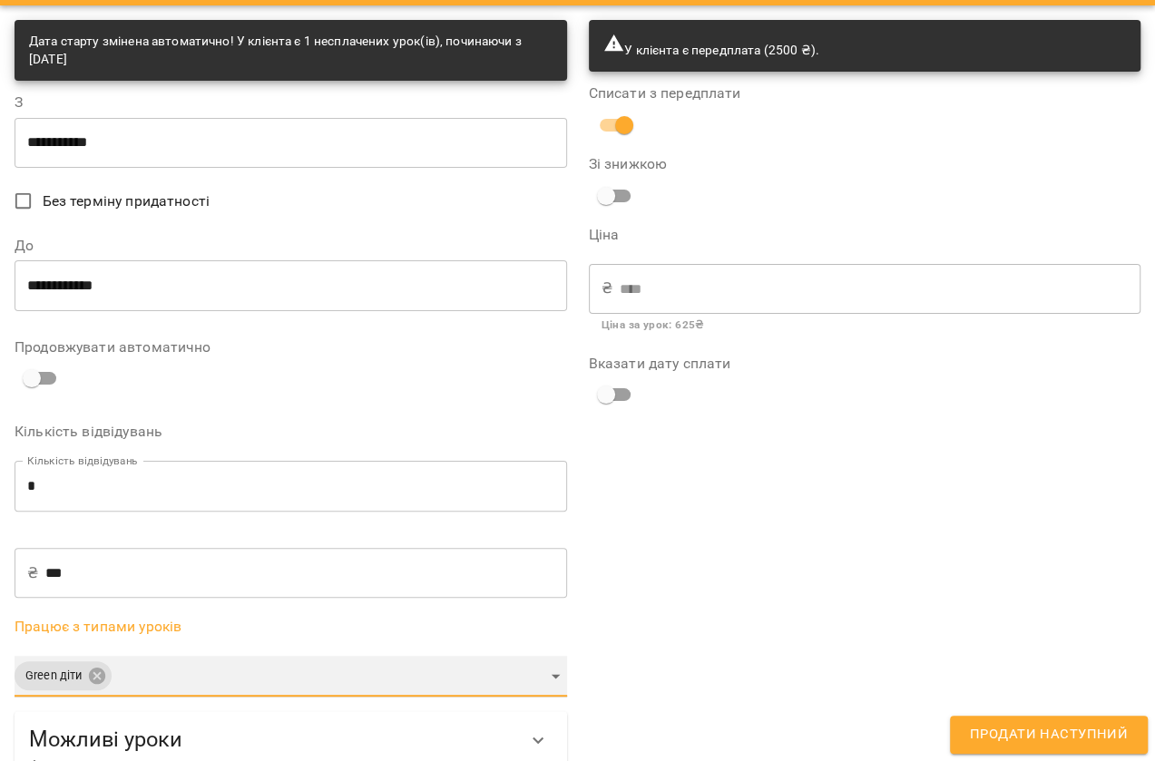
scroll to position [95, 0]
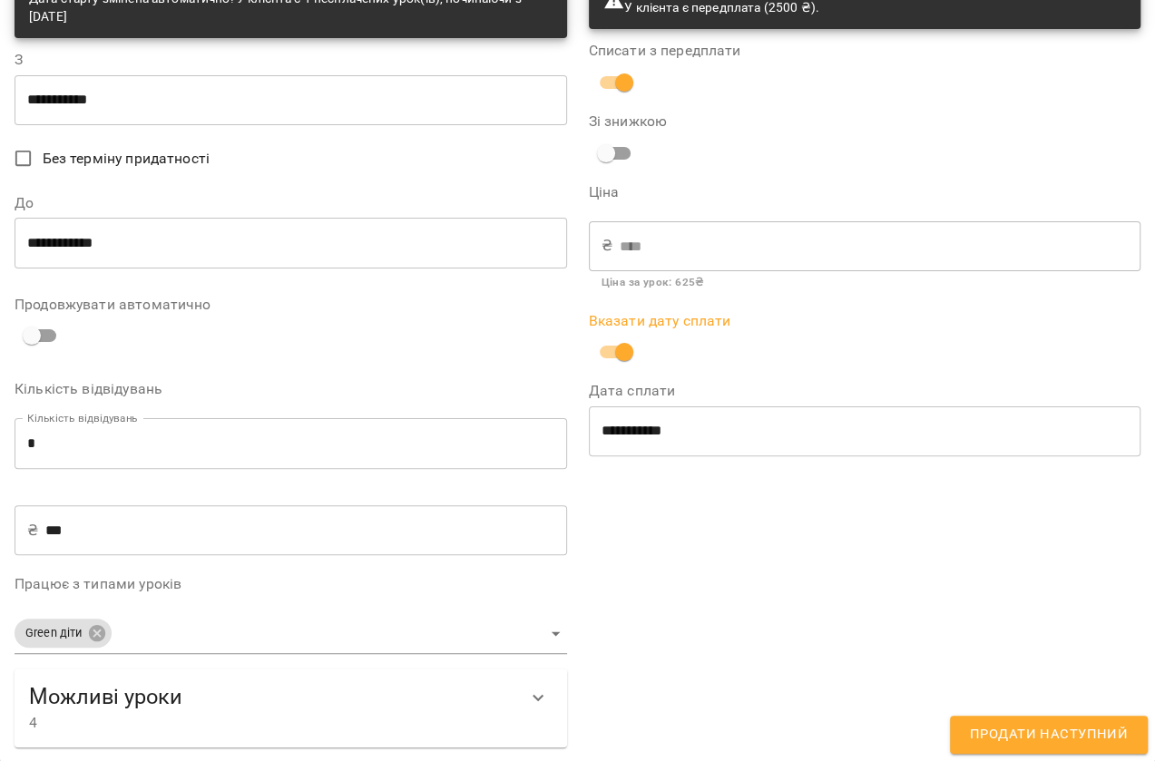
click at [1016, 719] on button "Продати наступний" at bounding box center [1049, 735] width 198 height 38
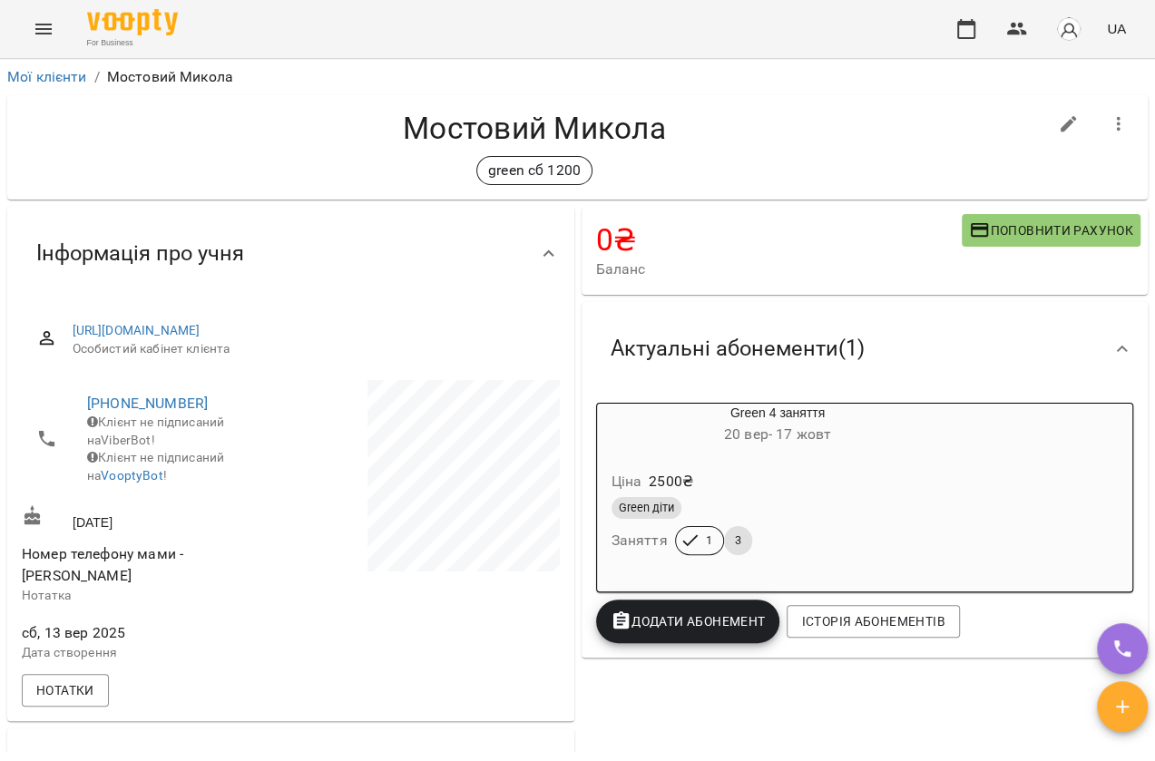
click at [679, 615] on span "Додати Абонемент" at bounding box center [688, 622] width 155 height 22
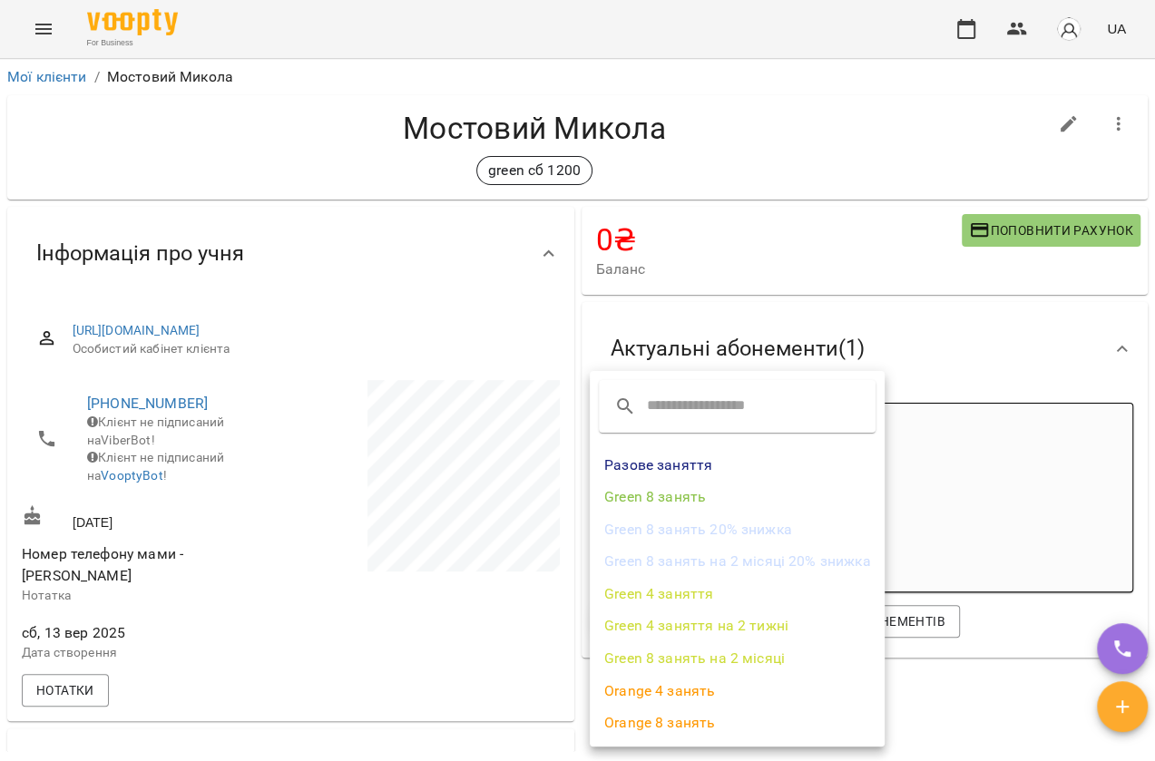
drag, startPoint x: 1078, startPoint y: 739, endPoint x: 962, endPoint y: 682, distance: 129.1
click at [1078, 740] on div at bounding box center [577, 380] width 1155 height 761
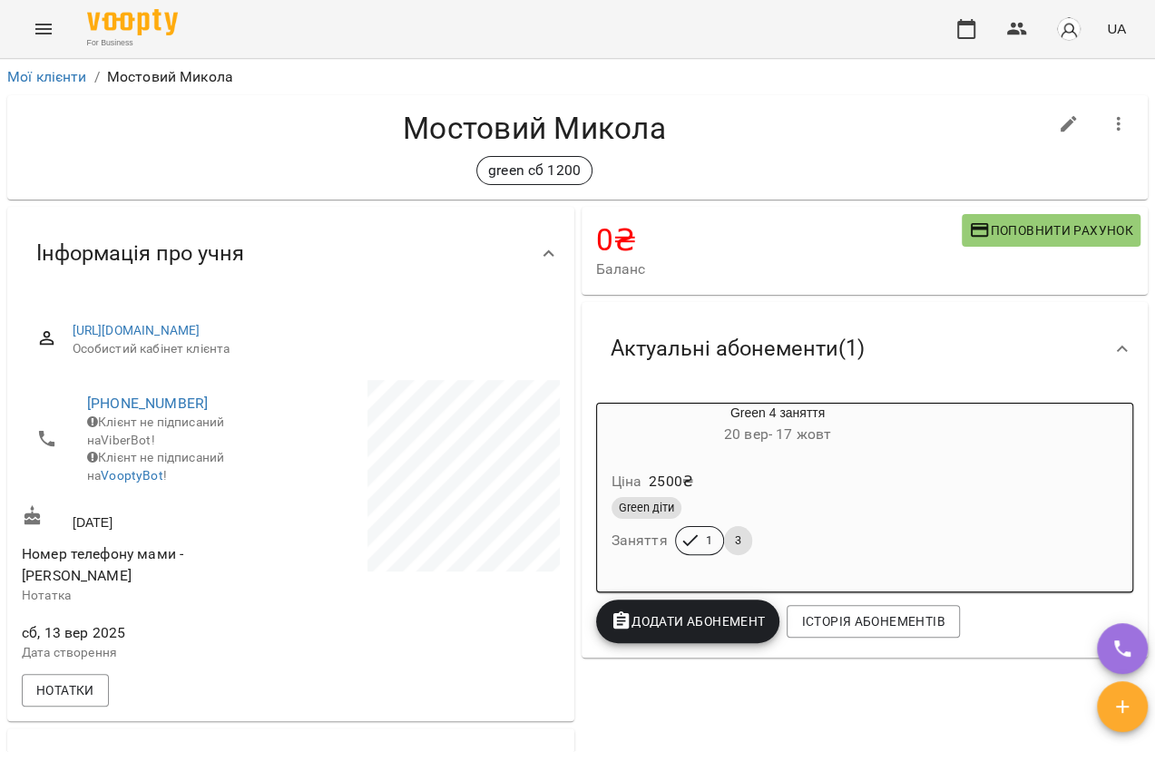
click at [29, 30] on button "Menu" at bounding box center [44, 29] width 44 height 44
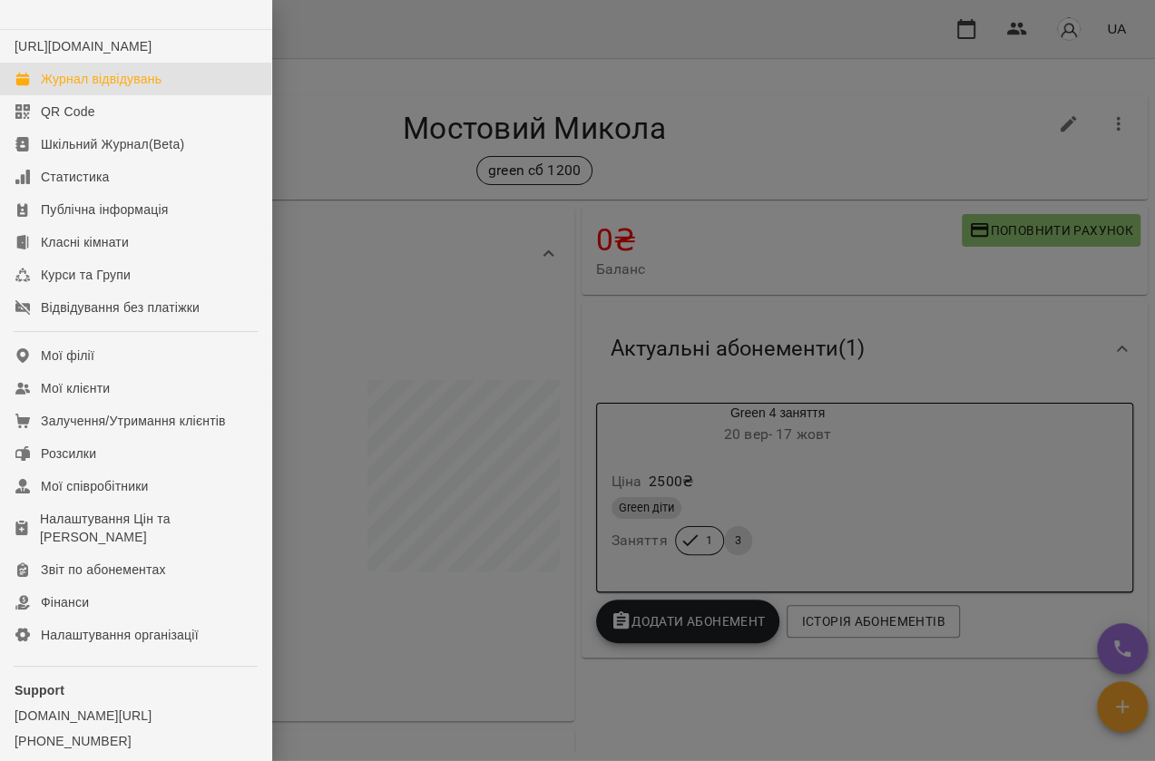
click at [85, 88] on div "Журнал відвідувань" at bounding box center [101, 79] width 121 height 18
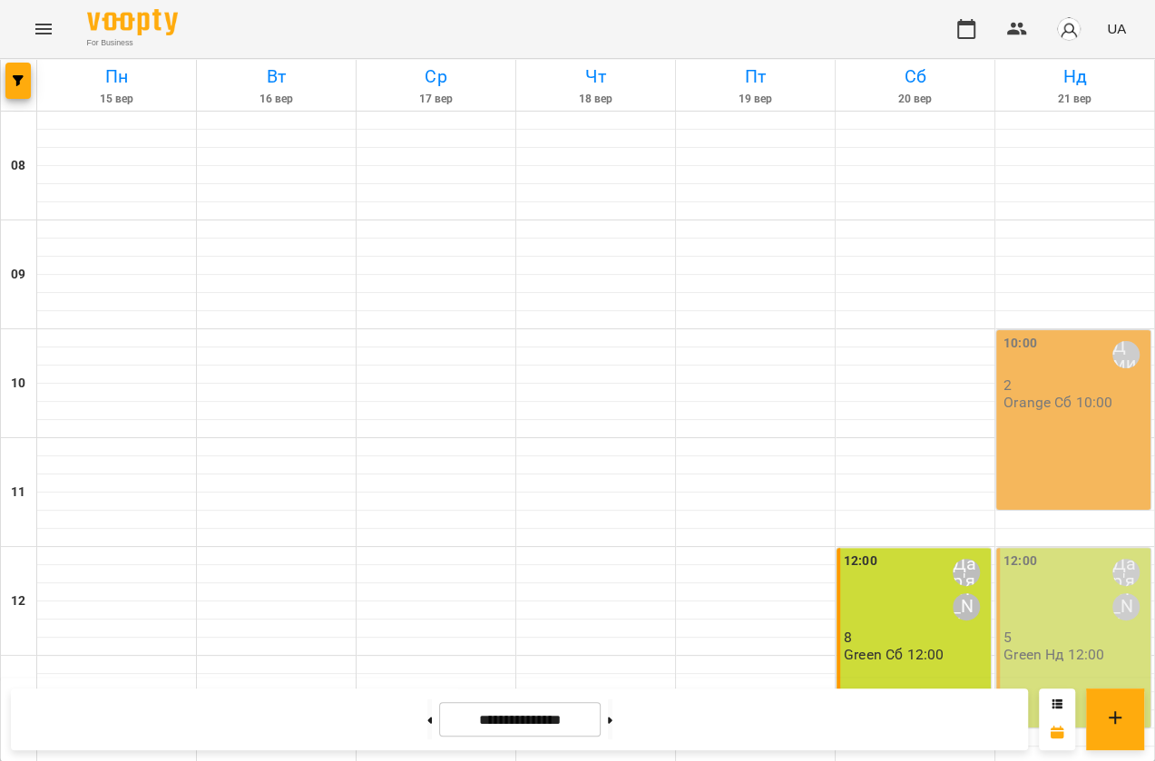
scroll to position [655, 0]
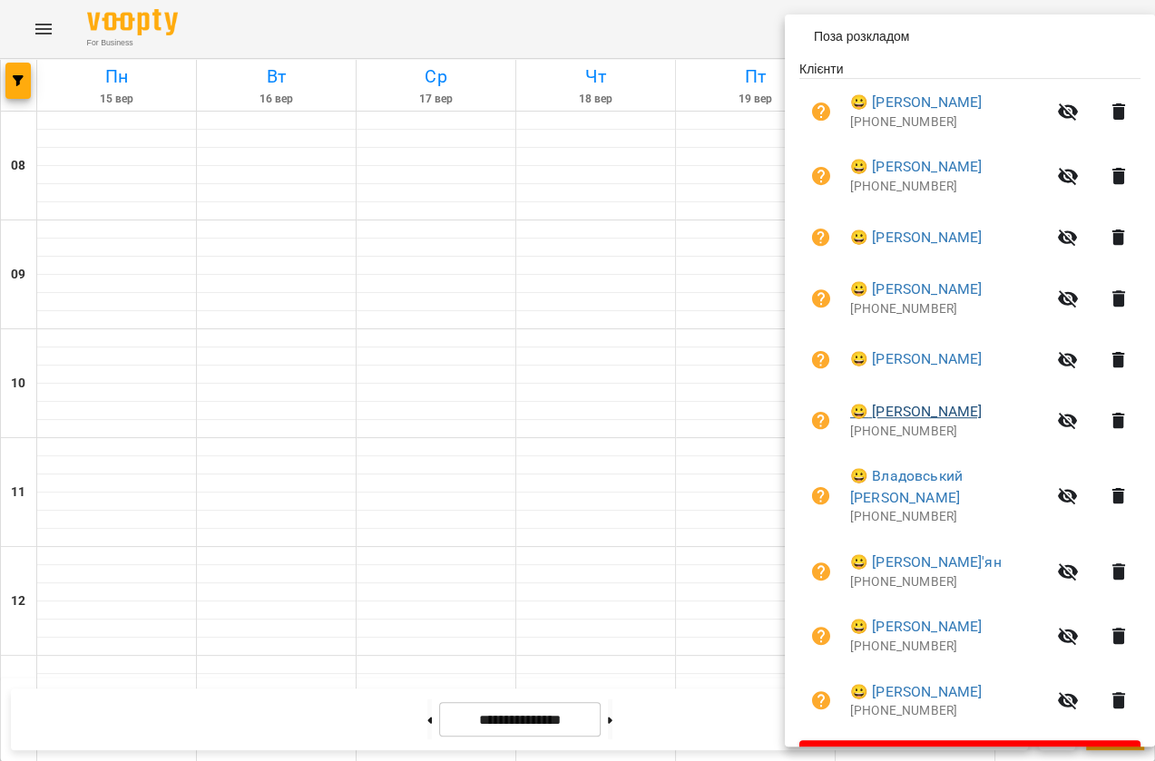
scroll to position [394, 0]
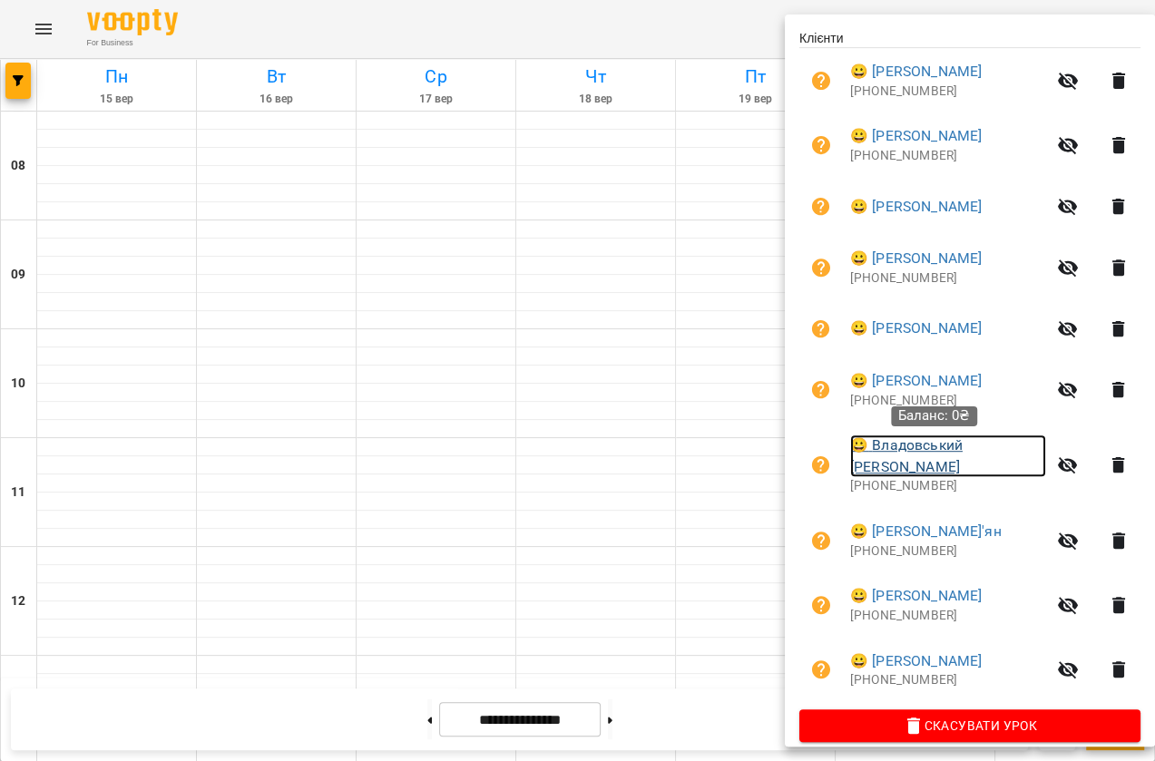
click at [942, 450] on link "😀 Владовський Матвій" at bounding box center [948, 456] width 196 height 43
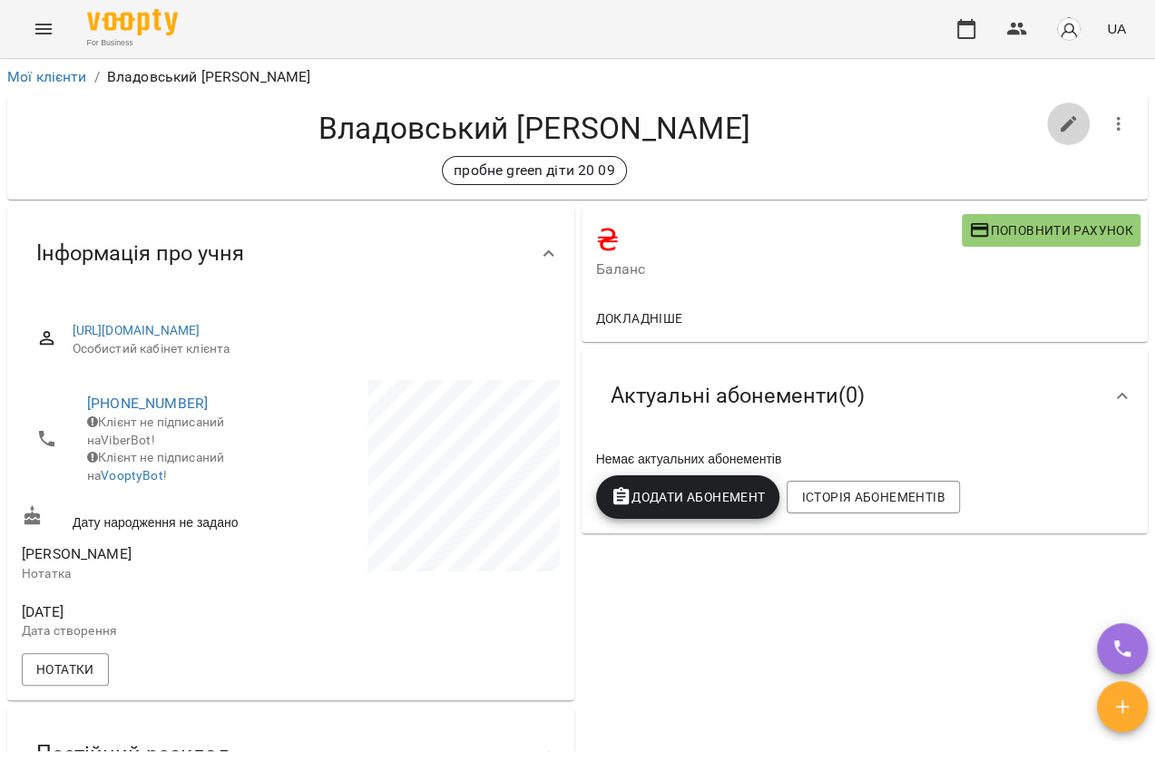
click at [1064, 126] on icon "button" at bounding box center [1069, 124] width 22 height 22
select select "**"
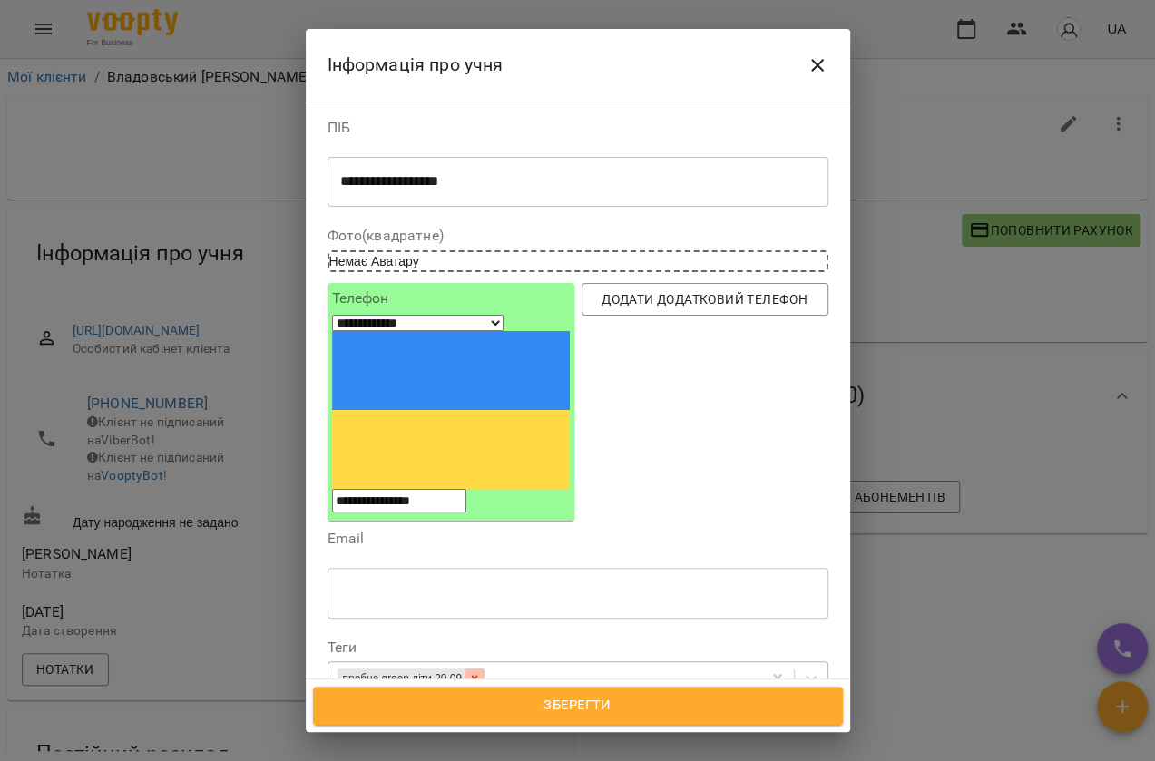
click at [485, 669] on div at bounding box center [475, 679] width 20 height 21
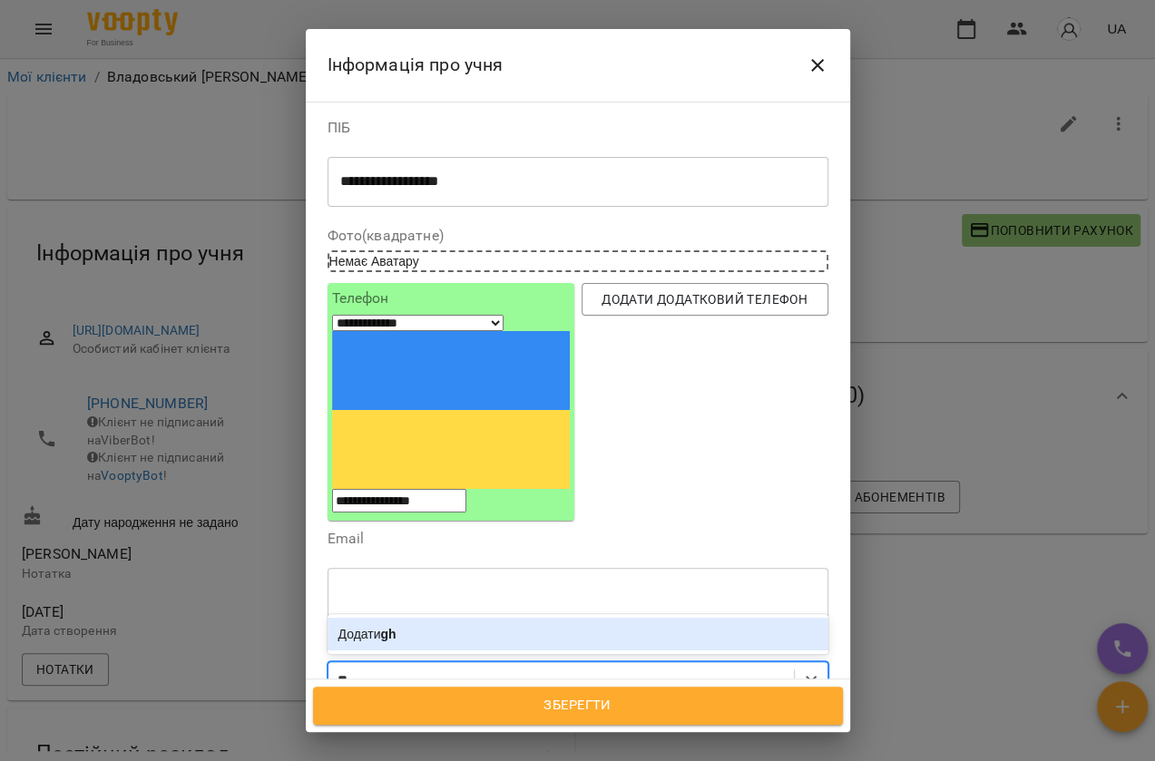
type input "*"
type input "**********"
click at [555, 627] on b "пробне green діти 21 09 1400" at bounding box center [471, 634] width 181 height 15
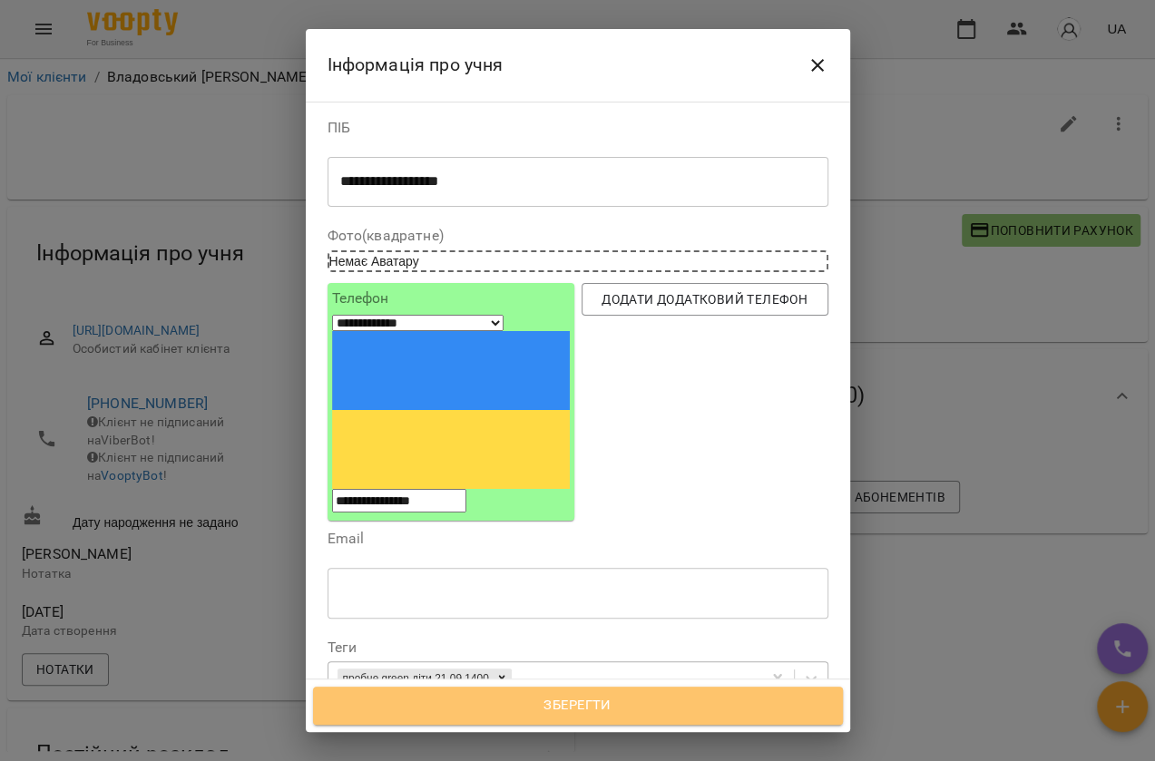
click at [583, 697] on span "Зберегти" at bounding box center [578, 706] width 490 height 24
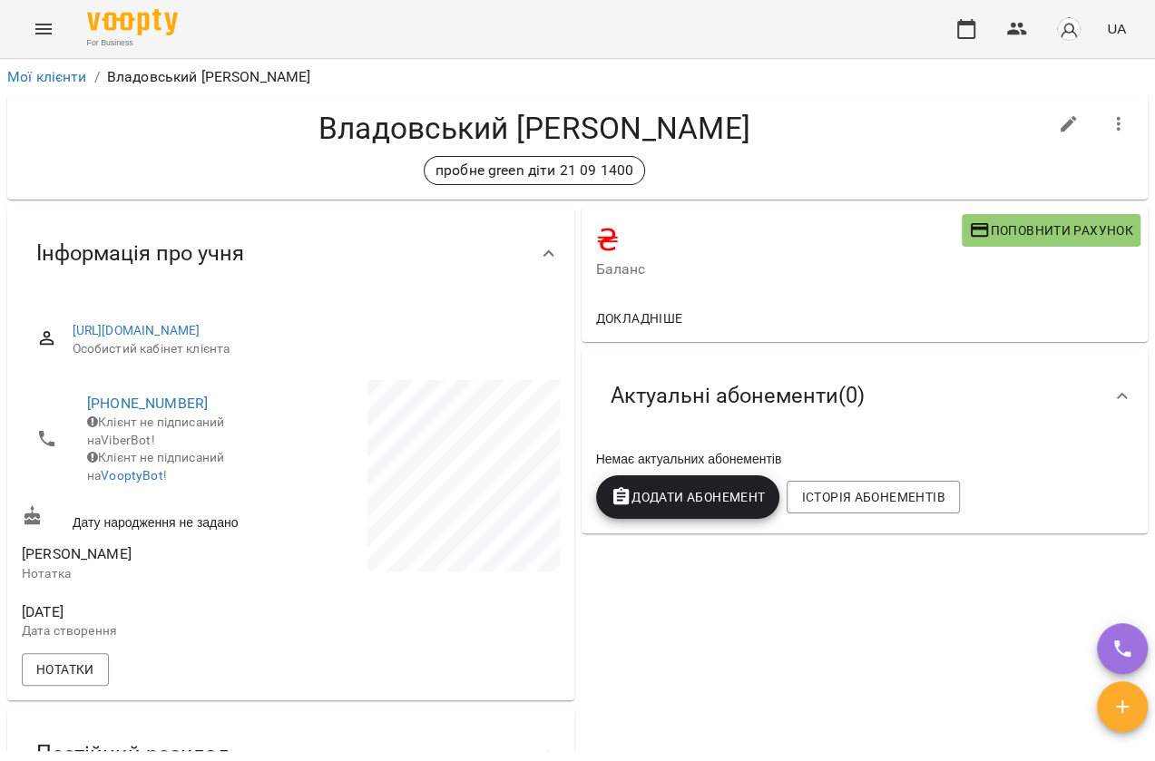
click at [51, 27] on icon "Menu" at bounding box center [44, 29] width 22 height 22
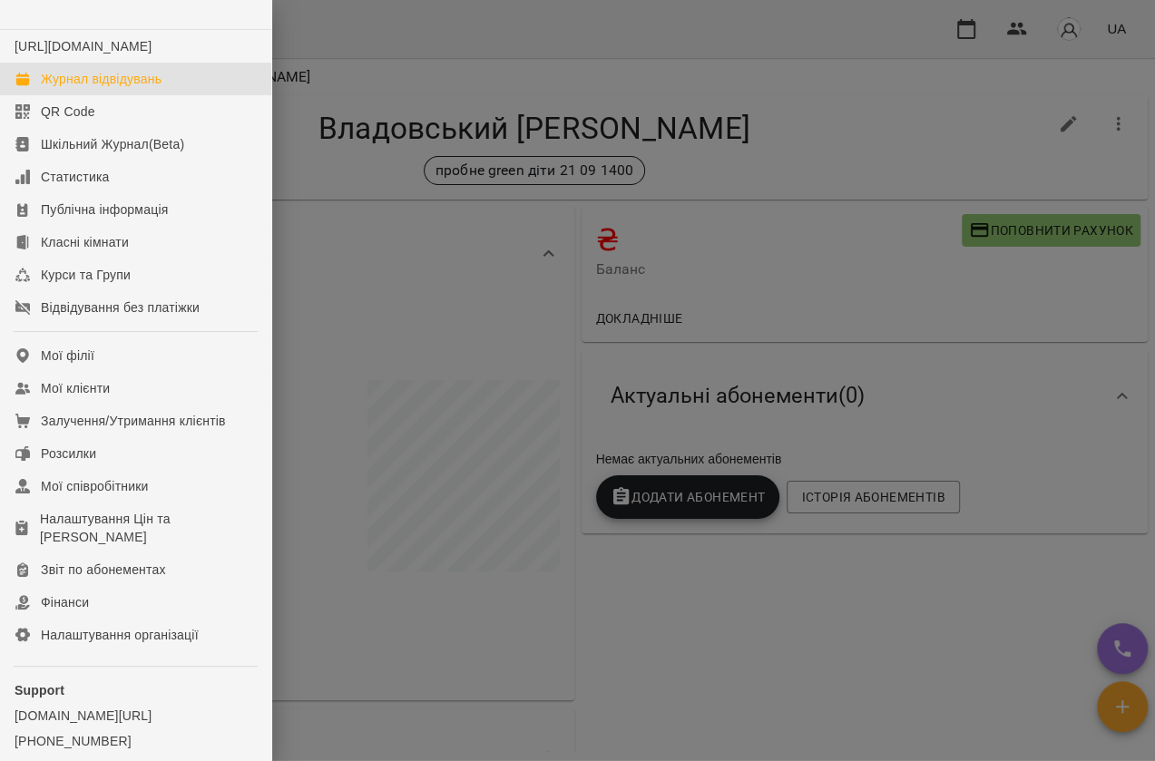
click at [82, 88] on div "Журнал відвідувань" at bounding box center [101, 79] width 121 height 18
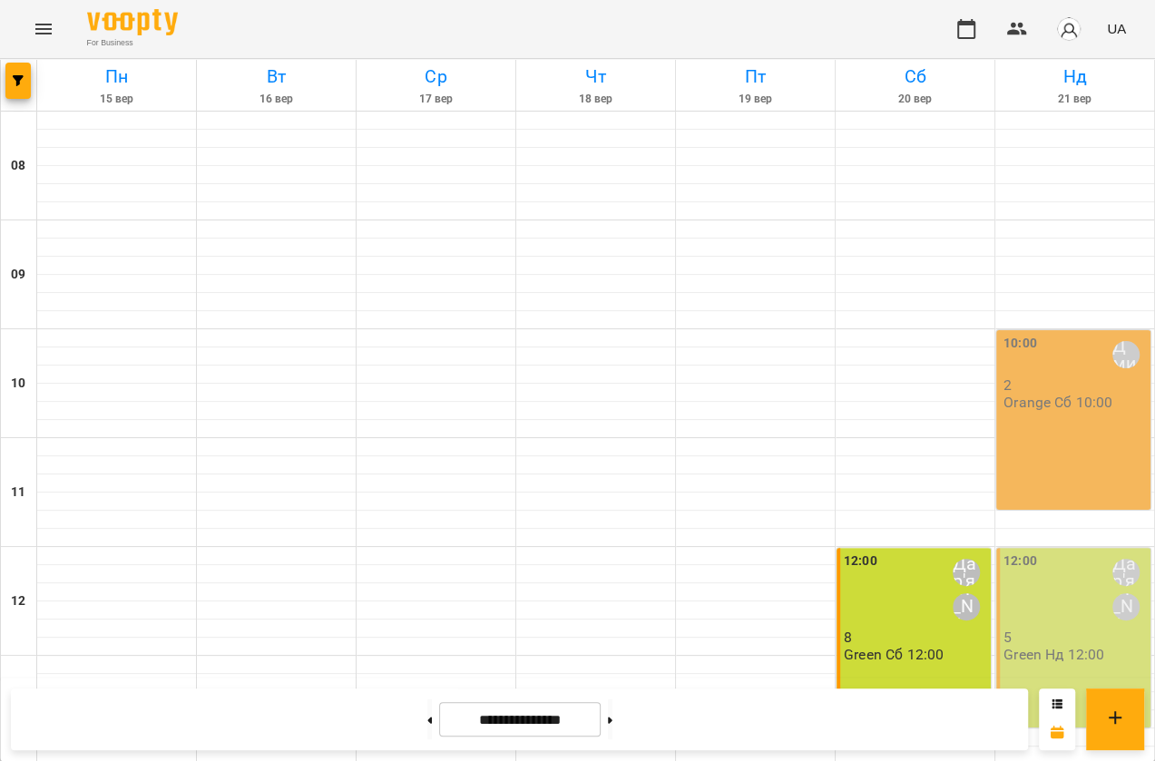
scroll to position [577, 0]
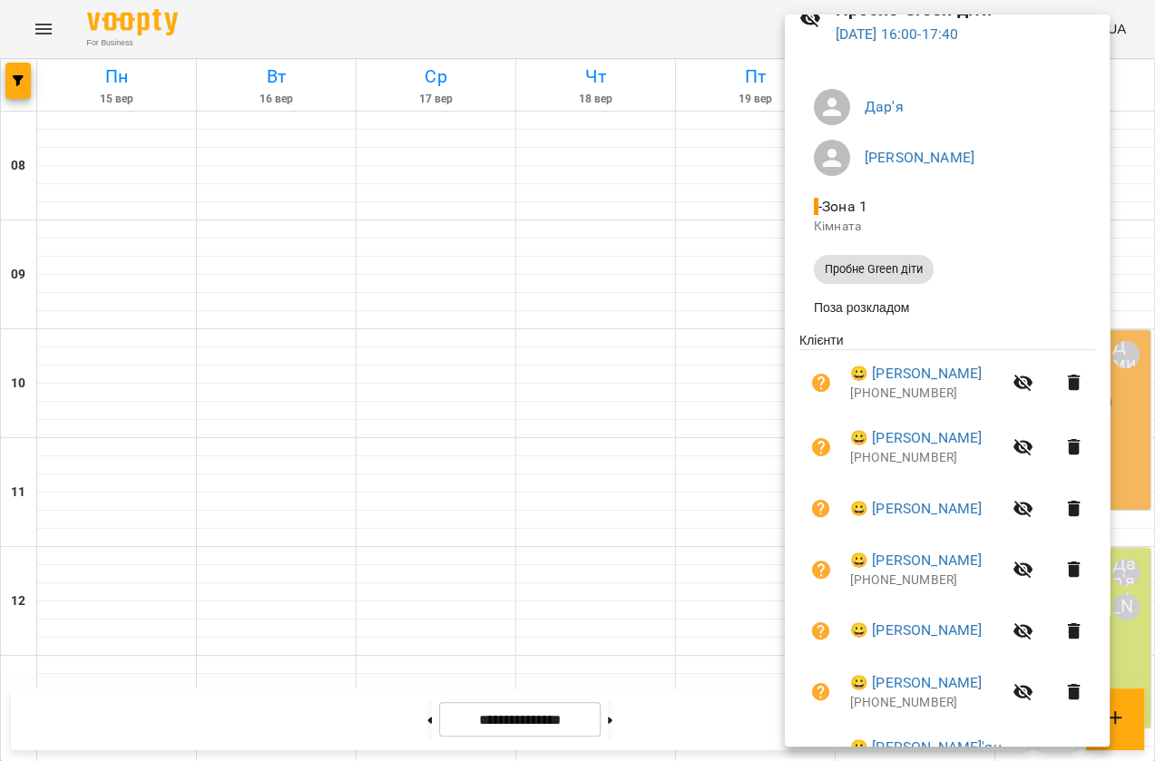
scroll to position [394, 0]
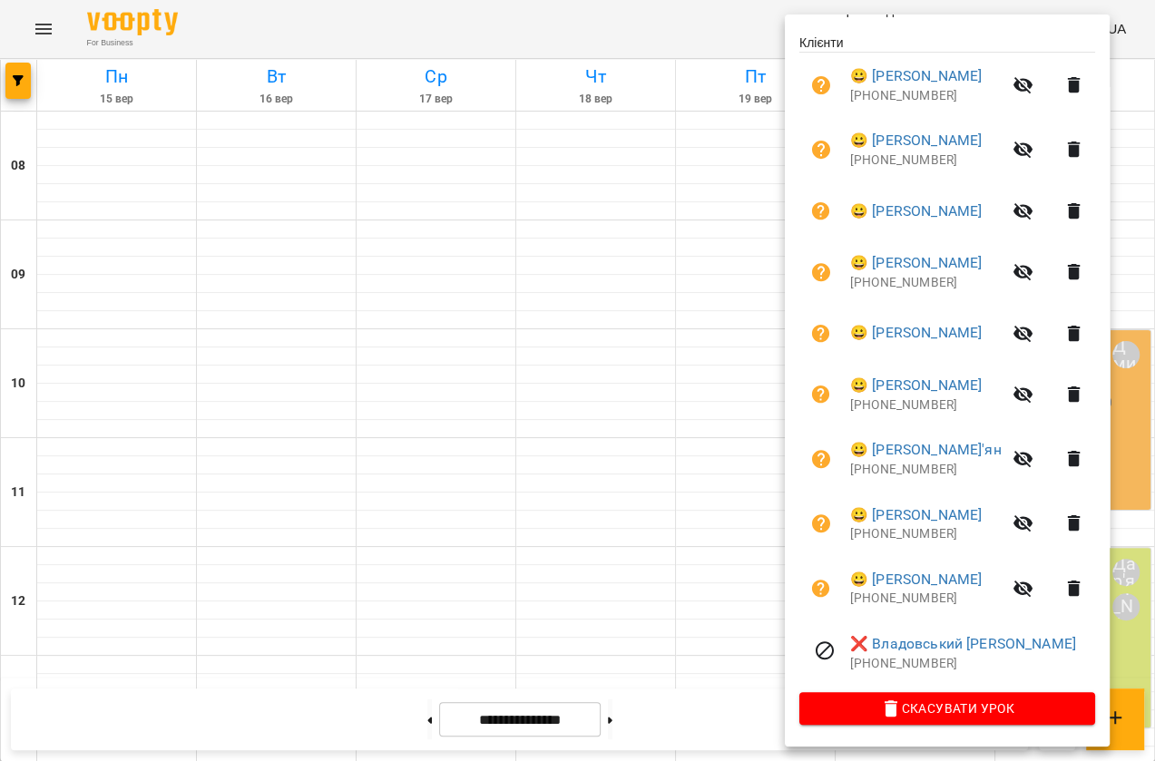
click at [716, 191] on div at bounding box center [577, 380] width 1155 height 761
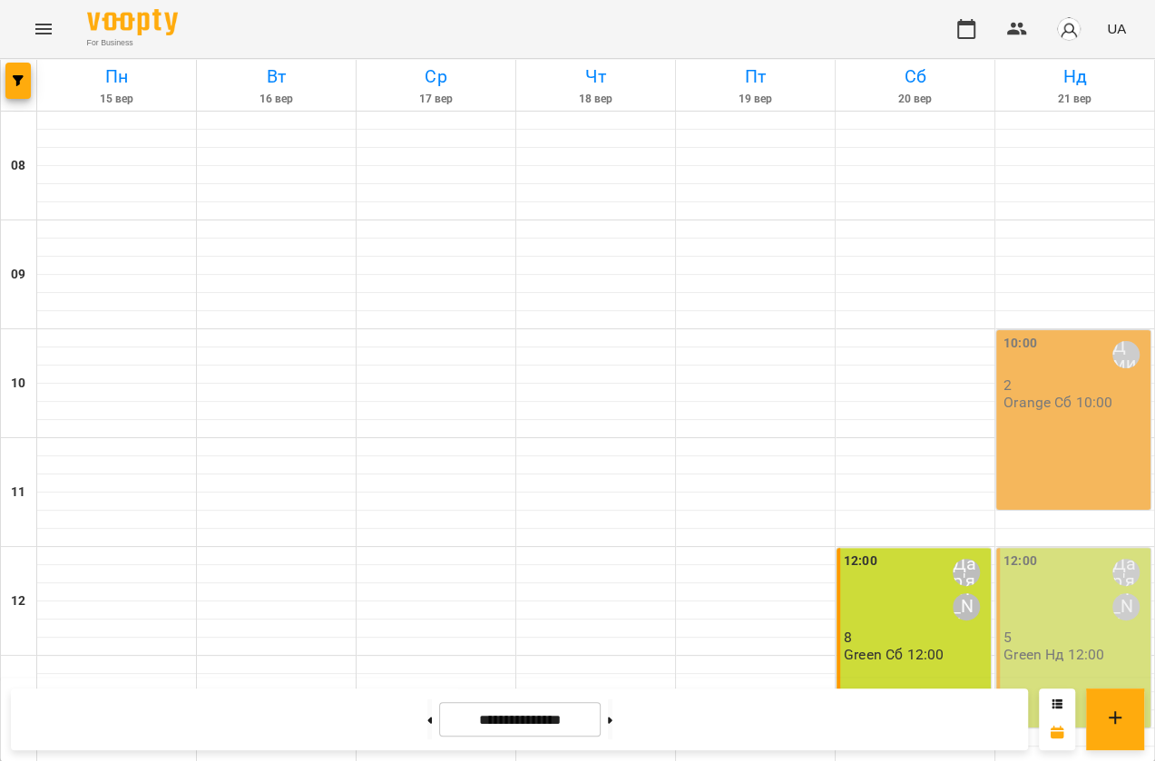
scroll to position [577, 0]
